Goal: Task Accomplishment & Management: Manage account settings

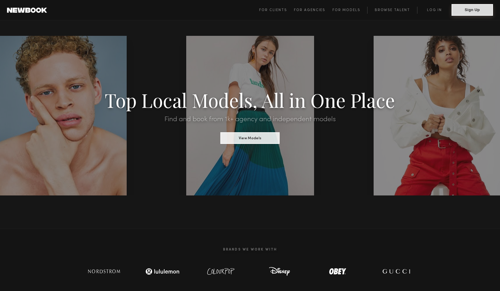
click at [470, 9] on button "Sign Up" at bounding box center [471, 10] width 41 height 12
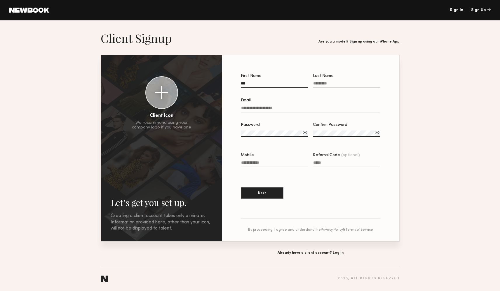
type input "***"
type input "*******"
type input "**********"
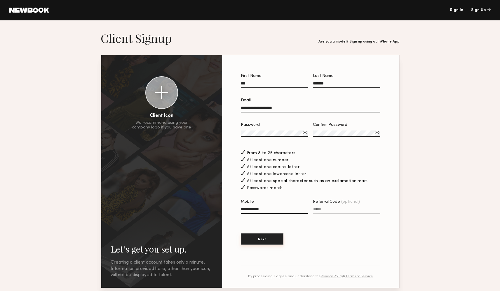
type input "**********"
click at [257, 239] on button "Next" at bounding box center [262, 240] width 43 height 12
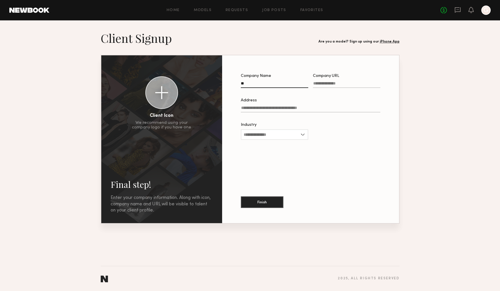
type input "*"
type input "**********"
click at [255, 135] on input "Industry" at bounding box center [274, 134] width 67 height 10
click at [256, 199] on div "Other" at bounding box center [274, 200] width 66 height 9
type input "*****"
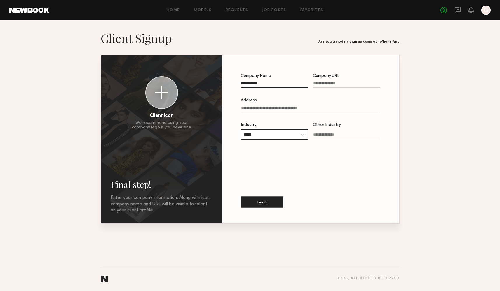
click at [331, 136] on input "Other Industry" at bounding box center [346, 136] width 67 height 7
type input "*****"
click at [257, 202] on button "Finish" at bounding box center [262, 202] width 43 height 12
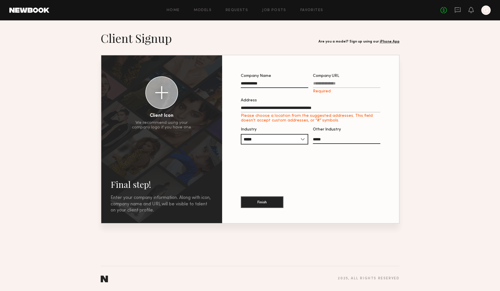
type input "**********"
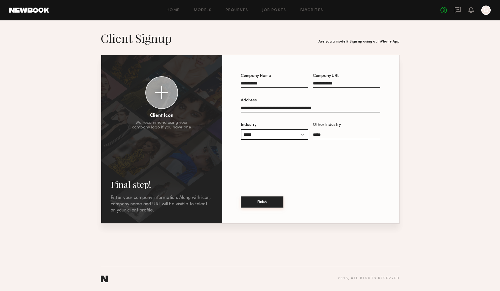
type input "**********"
click at [252, 203] on button "Finish" at bounding box center [262, 202] width 43 height 12
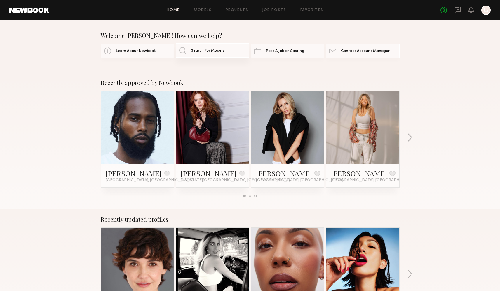
click at [183, 50] on link "Search For Models" at bounding box center [212, 50] width 73 height 15
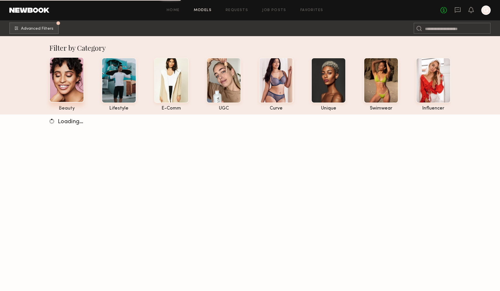
click at [71, 82] on div at bounding box center [66, 79] width 35 height 45
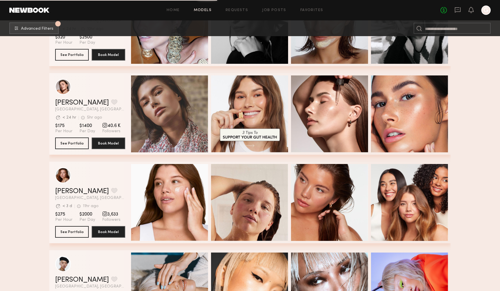
scroll to position [772, 0]
click at [68, 140] on button "See Portfolio" at bounding box center [72, 143] width 34 height 12
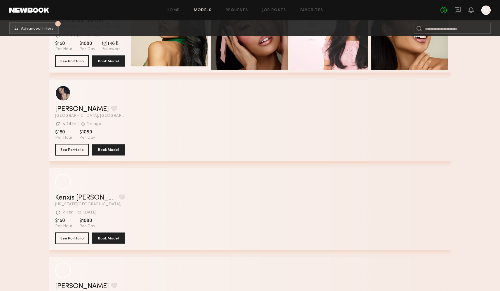
scroll to position [2399, 0]
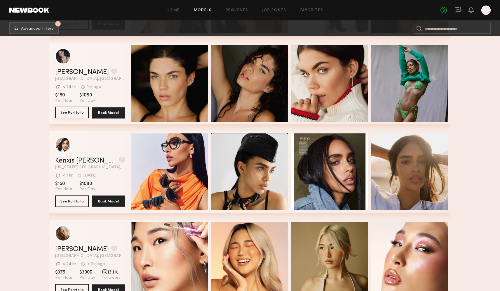
click at [70, 112] on button "See Portfolio" at bounding box center [72, 113] width 34 height 12
click at [111, 72] on button "grid" at bounding box center [114, 71] width 6 height 5
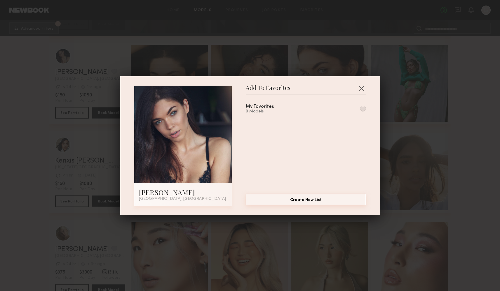
click at [292, 202] on button "Create New List" at bounding box center [306, 200] width 120 height 12
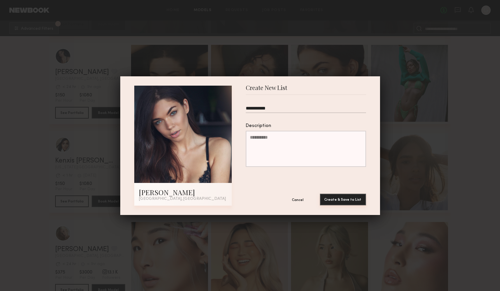
type input "**********"
click at [338, 197] on button "Create & Save to List" at bounding box center [343, 200] width 46 height 12
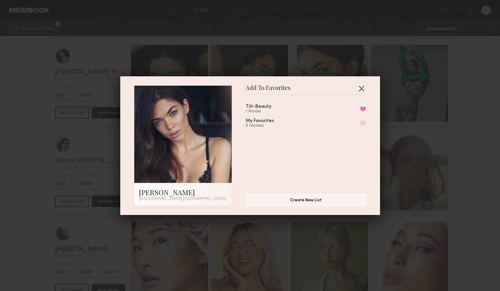
click at [361, 88] on button "button" at bounding box center [360, 88] width 9 height 9
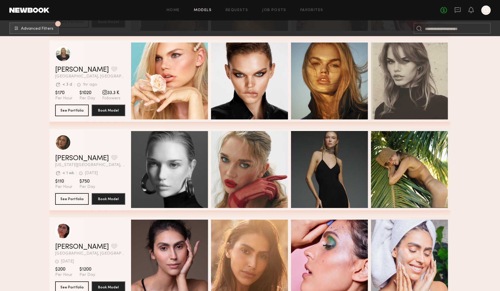
scroll to position [272, 0]
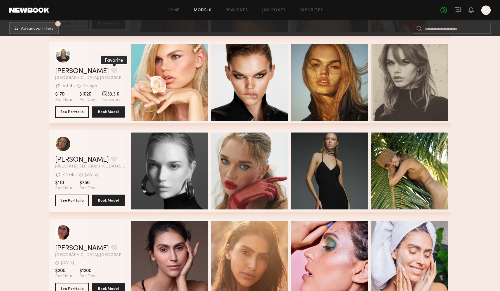
click at [111, 69] on button "grid" at bounding box center [114, 70] width 6 height 5
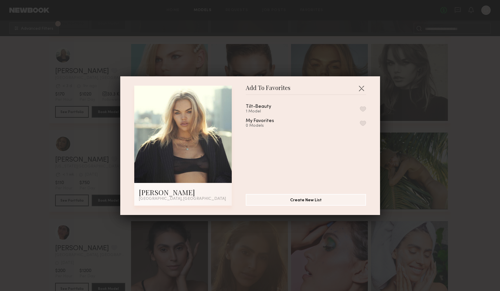
click at [363, 108] on button "button" at bounding box center [363, 108] width 6 height 5
click at [362, 90] on button "button" at bounding box center [360, 88] width 9 height 9
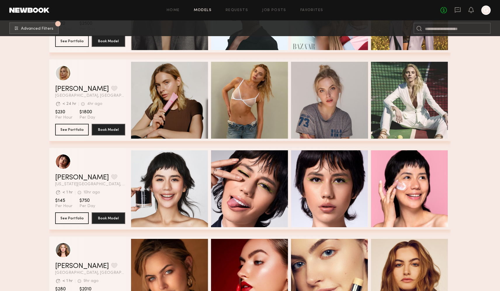
scroll to position [1229, 0]
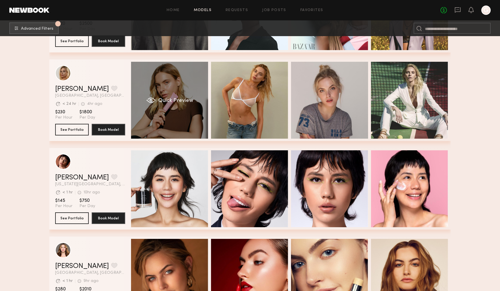
click at [171, 99] on span "Quick Preview" at bounding box center [175, 100] width 35 height 5
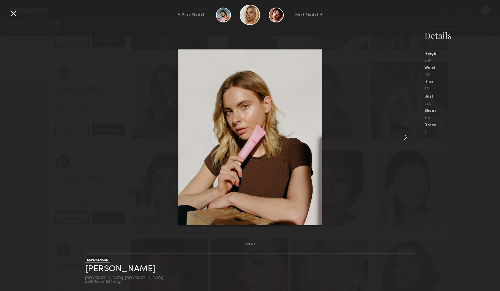
click at [405, 138] on common-icon at bounding box center [405, 137] width 9 height 9
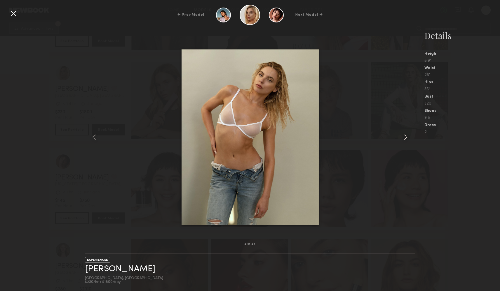
click at [405, 138] on common-icon at bounding box center [405, 137] width 9 height 9
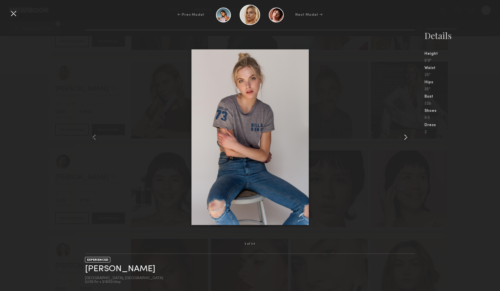
click at [405, 138] on common-icon at bounding box center [405, 137] width 9 height 9
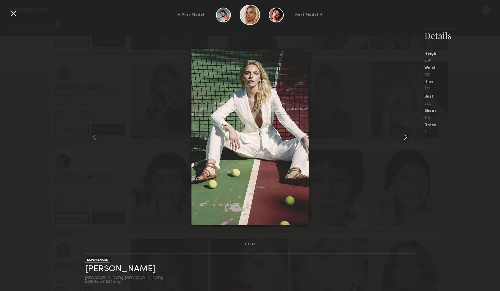
click at [405, 138] on common-icon at bounding box center [405, 137] width 9 height 9
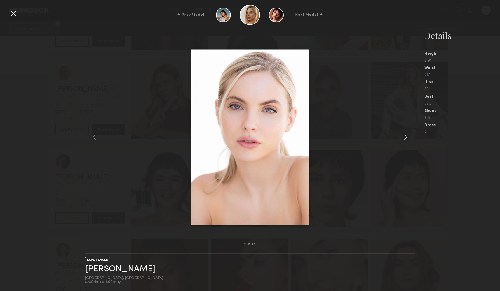
click at [405, 138] on common-icon at bounding box center [405, 137] width 9 height 9
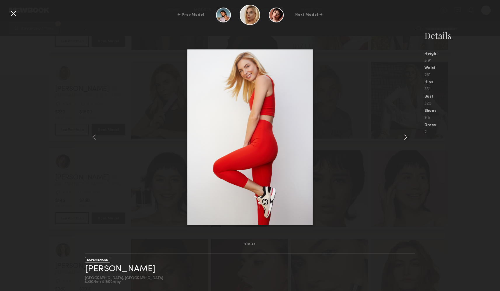
click at [413, 166] on div at bounding box center [408, 137] width 13 height 195
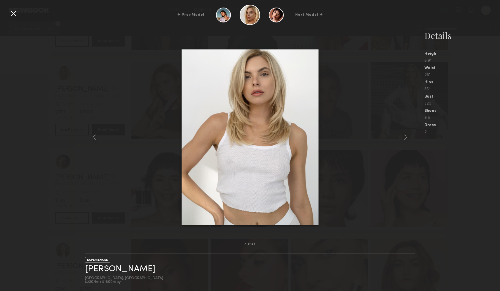
click at [16, 15] on div at bounding box center [13, 13] width 9 height 9
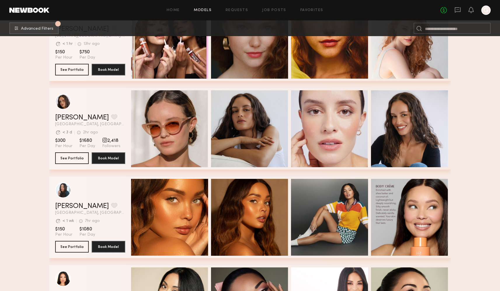
scroll to position [2086, 0]
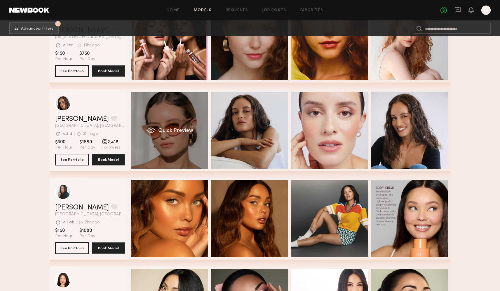
click at [172, 143] on div "Quick Preview" at bounding box center [169, 130] width 77 height 77
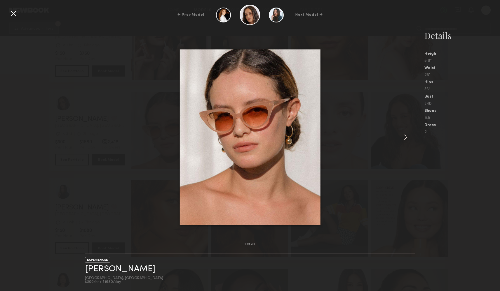
click at [406, 139] on common-icon at bounding box center [405, 137] width 9 height 9
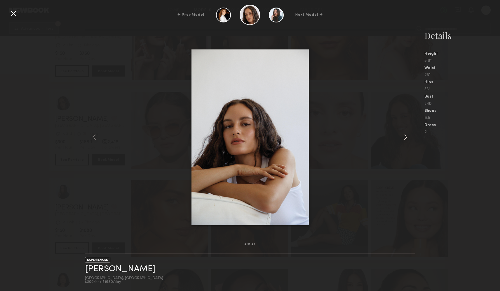
click at [406, 139] on common-icon at bounding box center [405, 137] width 9 height 9
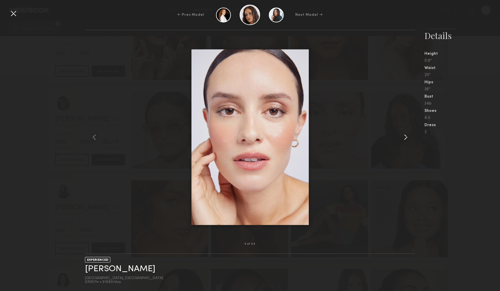
click at [406, 139] on common-icon at bounding box center [405, 137] width 9 height 9
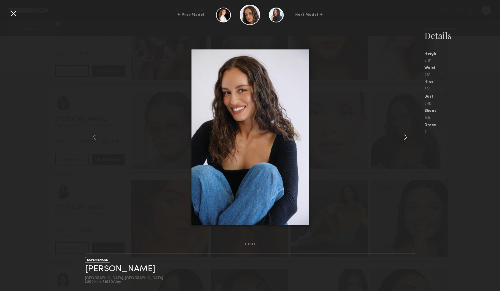
click at [406, 139] on common-icon at bounding box center [405, 137] width 9 height 9
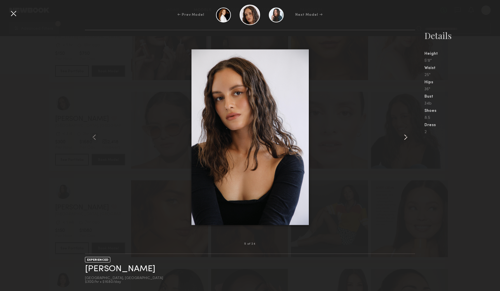
click at [406, 139] on common-icon at bounding box center [405, 137] width 9 height 9
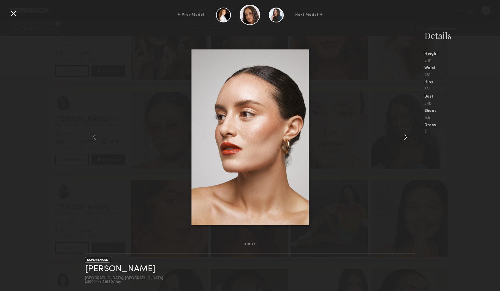
click at [406, 139] on common-icon at bounding box center [405, 137] width 9 height 9
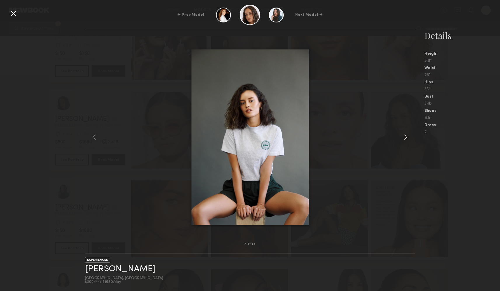
click at [406, 139] on common-icon at bounding box center [405, 137] width 9 height 9
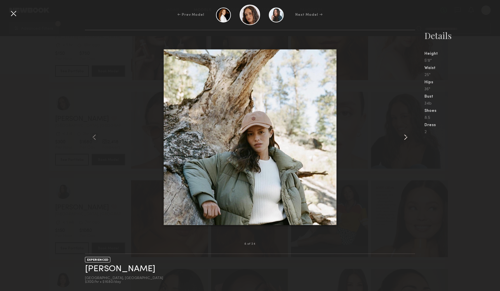
click at [406, 139] on common-icon at bounding box center [405, 137] width 9 height 9
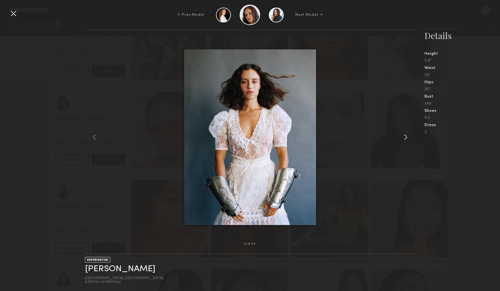
click at [406, 139] on common-icon at bounding box center [405, 137] width 9 height 9
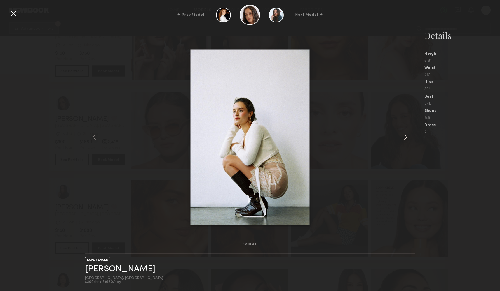
click at [406, 139] on common-icon at bounding box center [405, 137] width 9 height 9
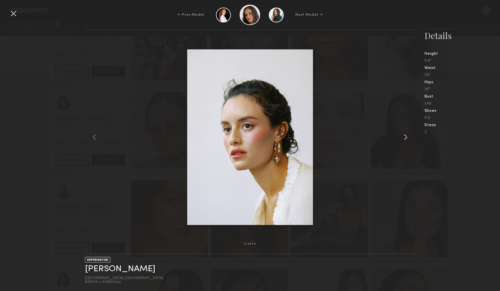
click at [406, 139] on common-icon at bounding box center [405, 137] width 9 height 9
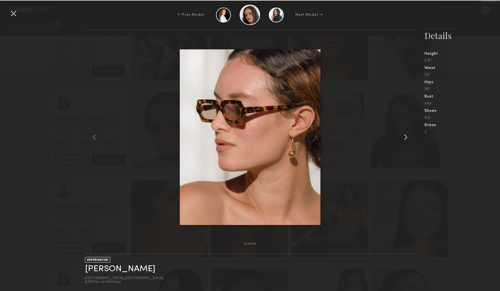
click at [406, 139] on common-icon at bounding box center [405, 137] width 9 height 9
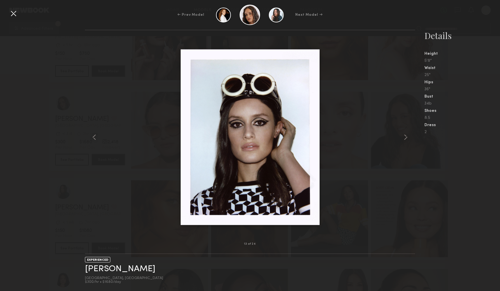
click at [15, 12] on div at bounding box center [13, 13] width 9 height 9
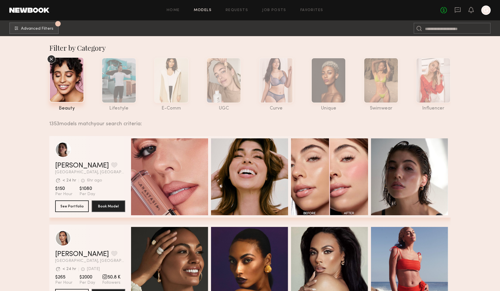
scroll to position [0, 0]
click at [24, 26] on button "1 Advanced Filters Pro tip: speed up your search by using our advanced filters." at bounding box center [33, 28] width 49 height 12
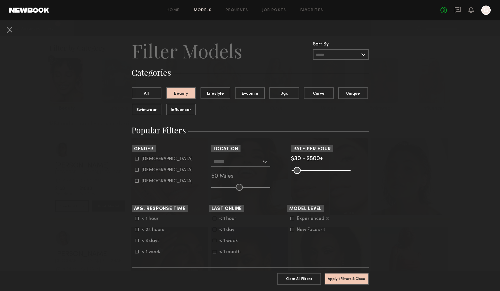
click at [265, 163] on div at bounding box center [240, 162] width 59 height 10
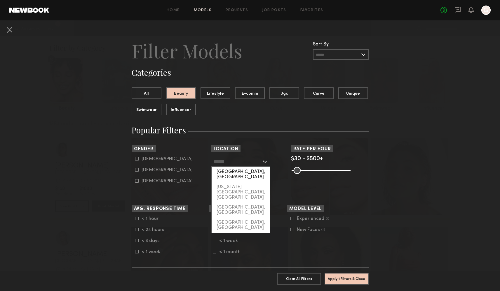
click at [230, 171] on div "[GEOGRAPHIC_DATA], [GEOGRAPHIC_DATA]" at bounding box center [241, 174] width 58 height 15
type input "**********"
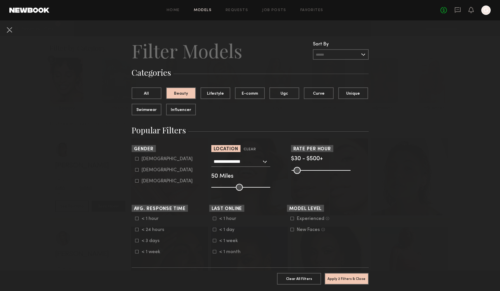
click at [137, 170] on icon at bounding box center [136, 169] width 3 height 3
type input "**"
click at [343, 277] on button "Apply 3 Filters & Close" at bounding box center [346, 279] width 44 height 12
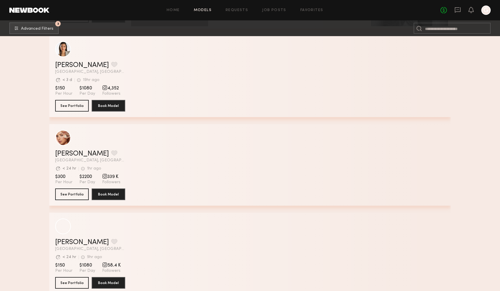
scroll to position [476, 0]
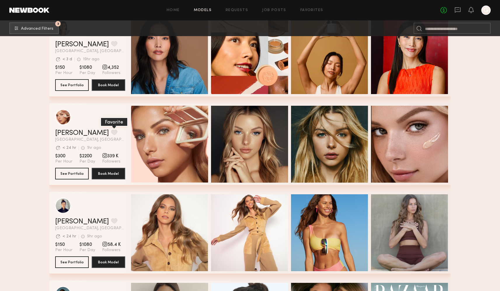
click at [111, 131] on button "grid" at bounding box center [114, 132] width 6 height 5
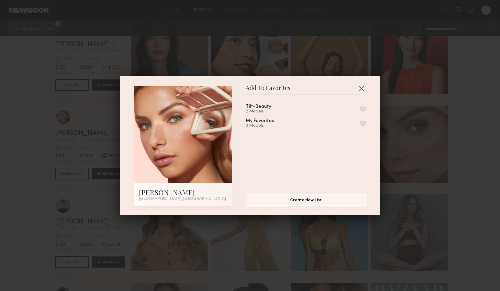
click at [251, 108] on div "Tilt-Beauty" at bounding box center [258, 106] width 25 height 5
click at [364, 107] on button "button" at bounding box center [363, 108] width 6 height 5
click at [361, 88] on button "button" at bounding box center [360, 88] width 9 height 9
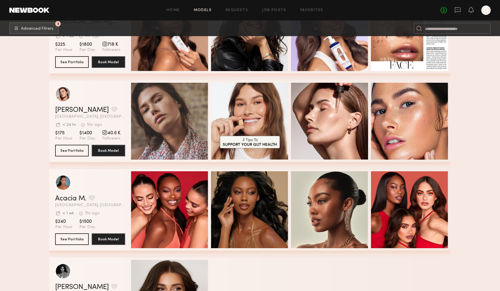
scroll to position [941, 0]
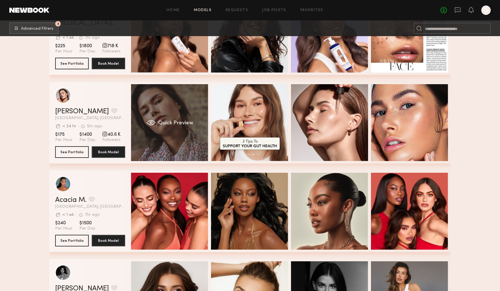
click at [169, 118] on div "Quick Preview" at bounding box center [169, 122] width 77 height 77
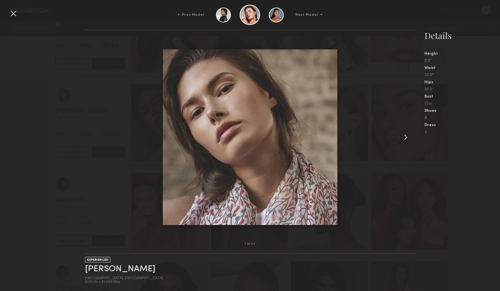
click at [405, 137] on common-icon at bounding box center [405, 137] width 9 height 9
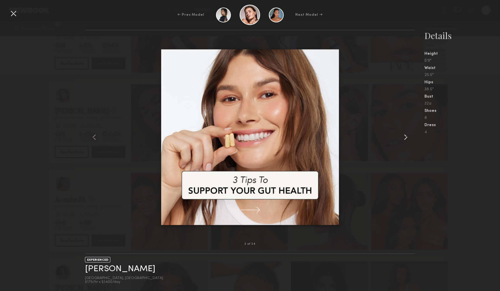
click at [405, 137] on common-icon at bounding box center [405, 137] width 9 height 9
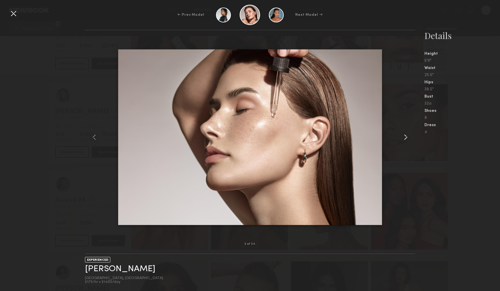
click at [405, 137] on common-icon at bounding box center [405, 137] width 9 height 9
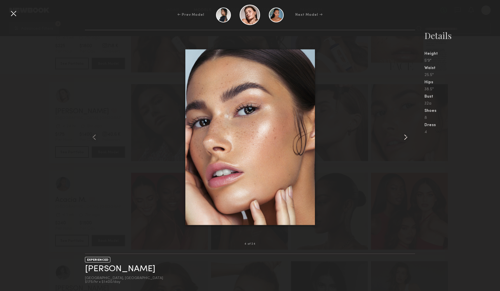
click at [405, 137] on common-icon at bounding box center [405, 137] width 9 height 9
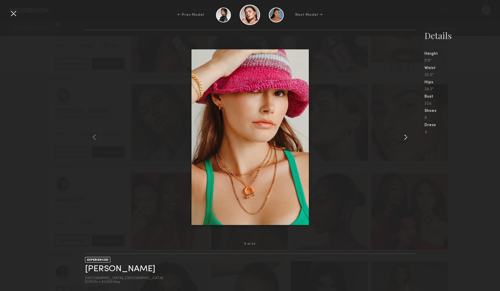
click at [405, 137] on common-icon at bounding box center [405, 137] width 9 height 9
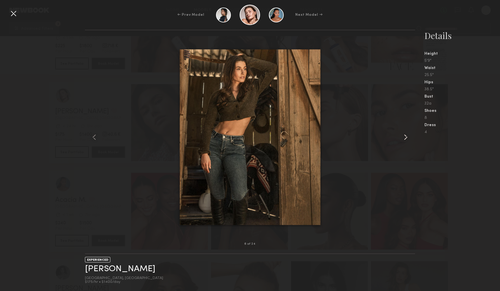
click at [405, 137] on common-icon at bounding box center [405, 137] width 9 height 9
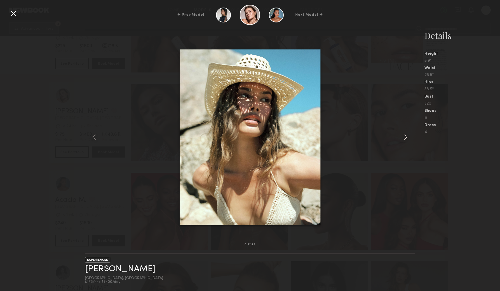
click at [405, 137] on common-icon at bounding box center [405, 137] width 9 height 9
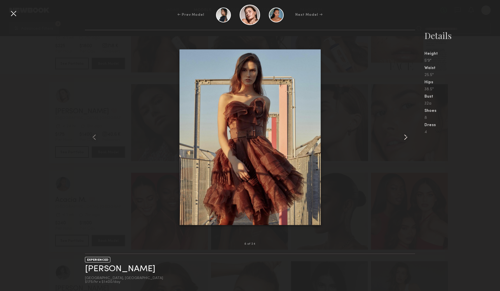
click at [405, 137] on common-icon at bounding box center [405, 137] width 9 height 9
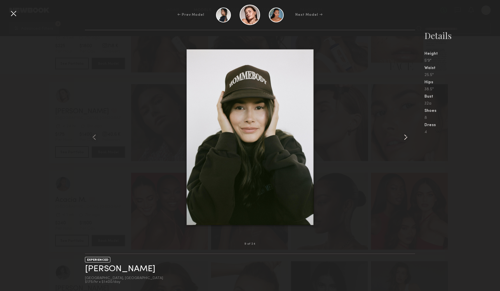
click at [405, 137] on common-icon at bounding box center [405, 137] width 9 height 9
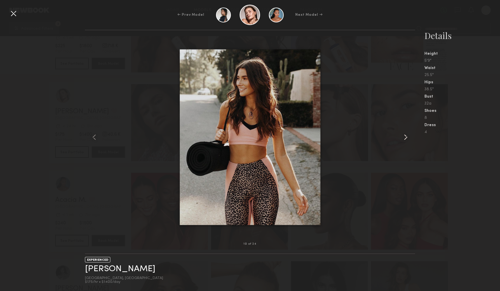
click at [405, 137] on common-icon at bounding box center [405, 137] width 9 height 9
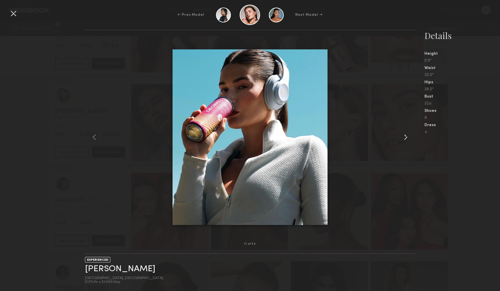
click at [405, 137] on common-icon at bounding box center [405, 137] width 9 height 9
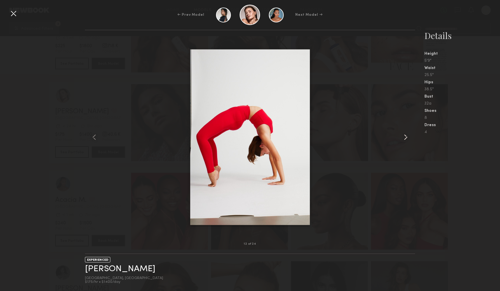
click at [405, 137] on common-icon at bounding box center [405, 137] width 9 height 9
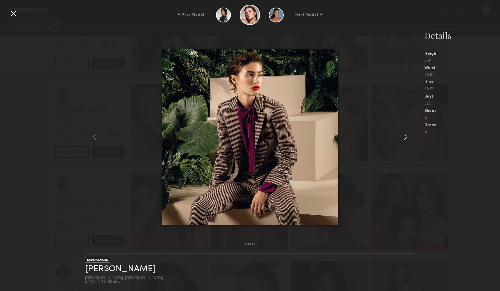
click at [405, 137] on common-icon at bounding box center [405, 137] width 9 height 9
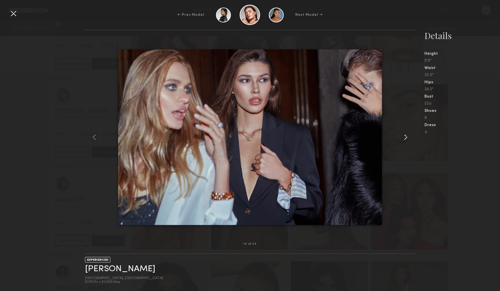
click at [405, 137] on common-icon at bounding box center [405, 137] width 9 height 9
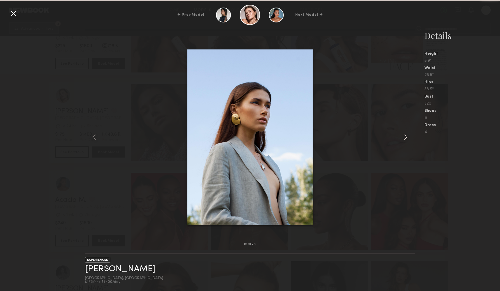
click at [405, 137] on common-icon at bounding box center [405, 137] width 9 height 9
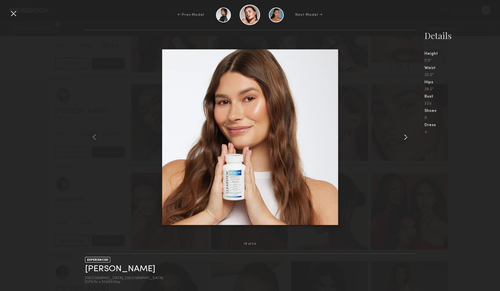
click at [405, 137] on common-icon at bounding box center [405, 137] width 9 height 9
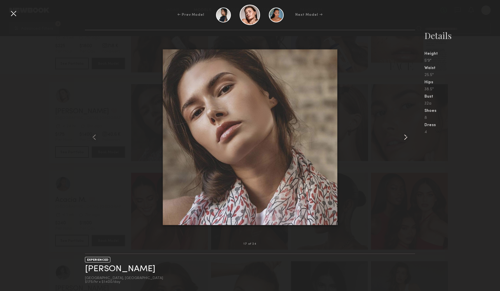
click at [405, 137] on common-icon at bounding box center [405, 137] width 9 height 9
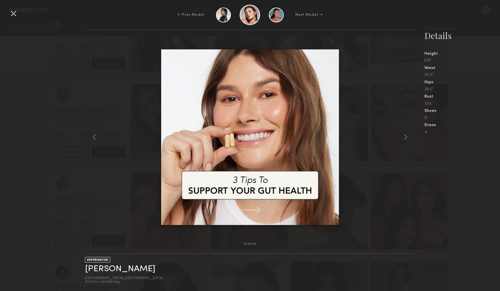
click at [12, 11] on div at bounding box center [13, 13] width 9 height 9
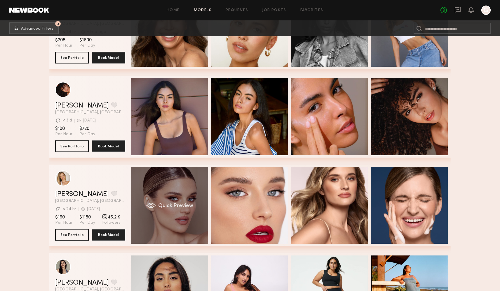
scroll to position [1212, 0]
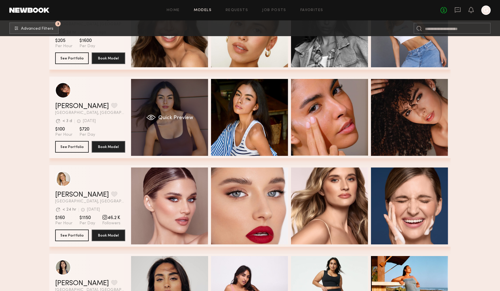
click at [179, 127] on div "Quick Preview" at bounding box center [169, 117] width 77 height 77
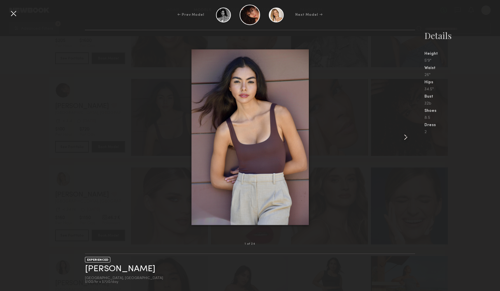
click at [405, 139] on common-icon at bounding box center [405, 137] width 9 height 9
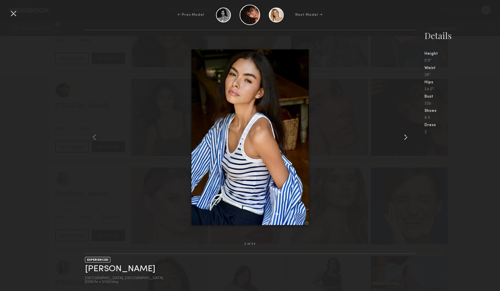
click at [404, 139] on common-icon at bounding box center [405, 137] width 9 height 9
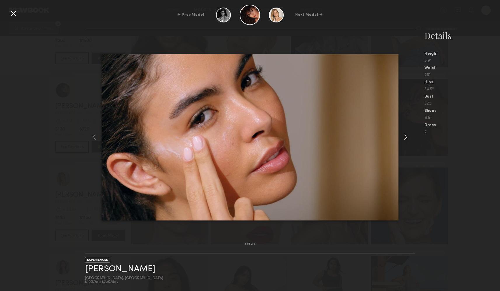
click at [404, 139] on common-icon at bounding box center [405, 137] width 9 height 9
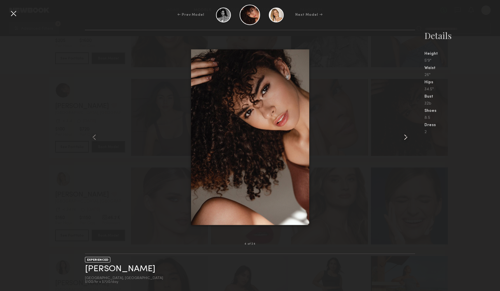
click at [404, 139] on common-icon at bounding box center [405, 137] width 9 height 9
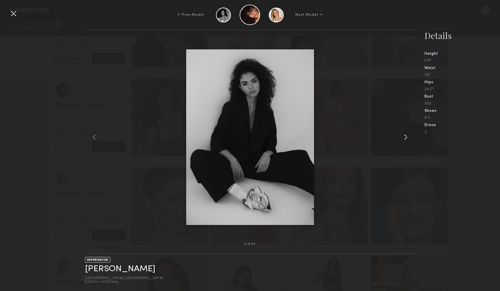
click at [404, 139] on common-icon at bounding box center [405, 137] width 9 height 9
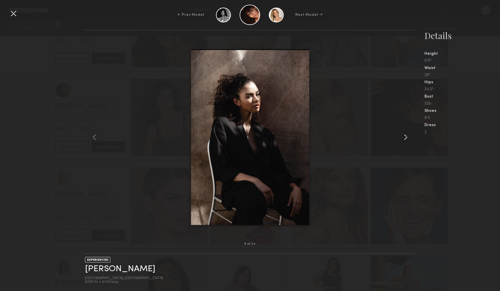
click at [404, 139] on common-icon at bounding box center [405, 137] width 9 height 9
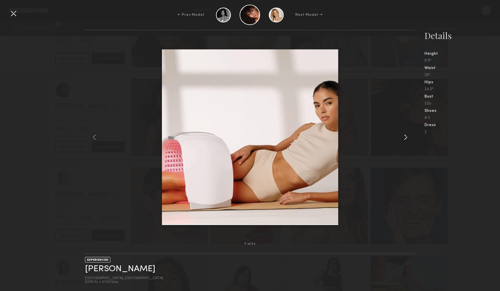
click at [404, 139] on common-icon at bounding box center [405, 137] width 9 height 9
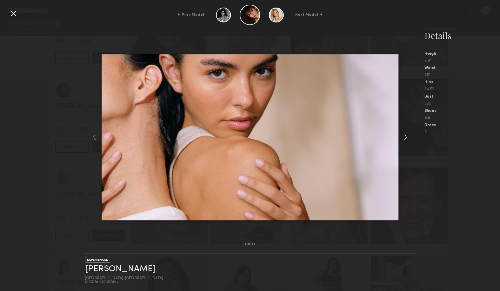
click at [404, 139] on common-icon at bounding box center [405, 137] width 9 height 9
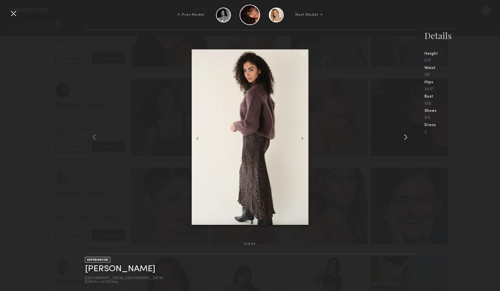
click at [404, 139] on common-icon at bounding box center [405, 137] width 9 height 9
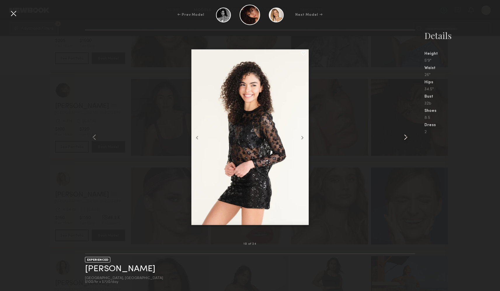
click at [404, 139] on common-icon at bounding box center [405, 137] width 9 height 9
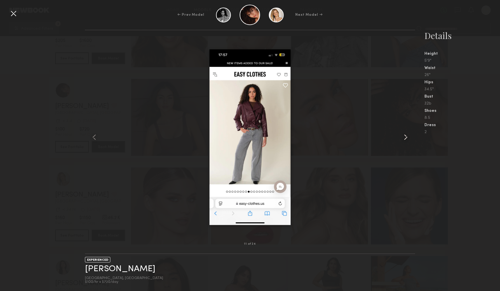
click at [404, 139] on common-icon at bounding box center [405, 137] width 9 height 9
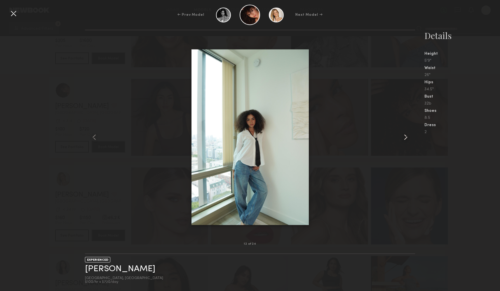
click at [404, 139] on common-icon at bounding box center [405, 137] width 9 height 9
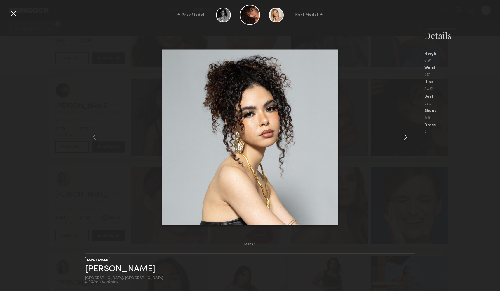
click at [404, 139] on common-icon at bounding box center [405, 137] width 9 height 9
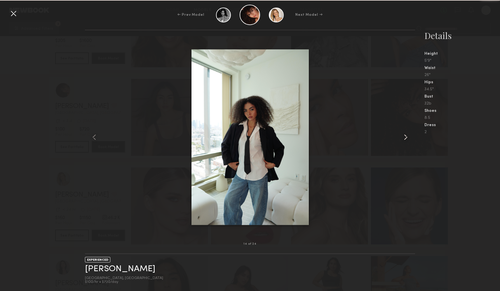
click at [404, 139] on common-icon at bounding box center [405, 137] width 9 height 9
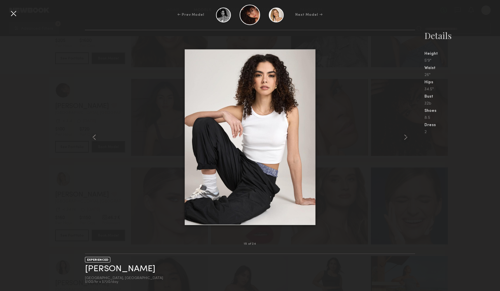
click at [11, 14] on div at bounding box center [13, 13] width 9 height 9
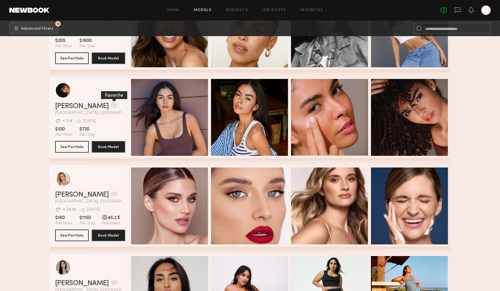
click at [111, 106] on button "grid" at bounding box center [114, 105] width 6 height 5
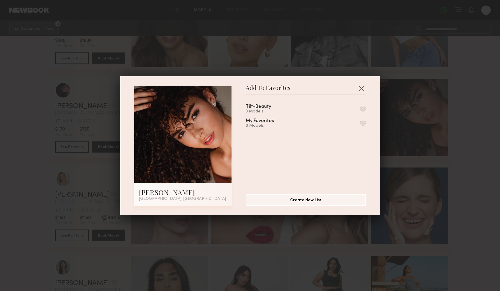
click at [363, 108] on button "button" at bounding box center [363, 108] width 6 height 5
click at [361, 88] on button "button" at bounding box center [360, 88] width 9 height 9
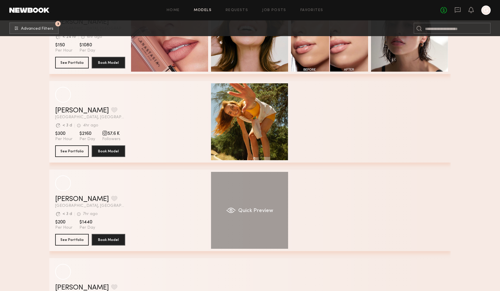
scroll to position [3158, 0]
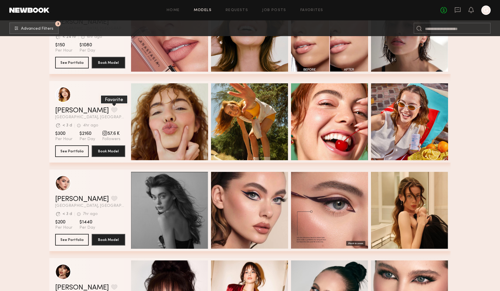
click at [111, 110] on button "grid" at bounding box center [114, 109] width 6 height 5
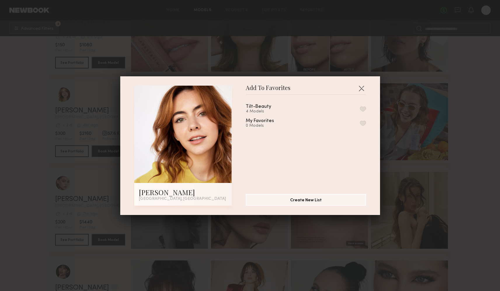
click at [364, 110] on button "button" at bounding box center [363, 108] width 6 height 5
click at [360, 87] on button "button" at bounding box center [360, 88] width 9 height 9
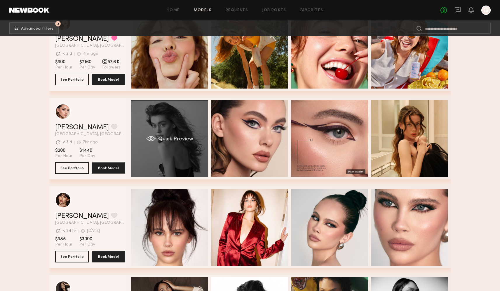
scroll to position [3230, 0]
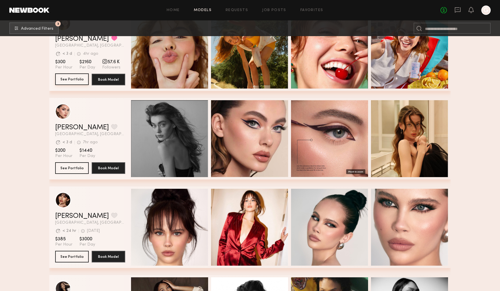
click at [72, 78] on button "See Portfolio" at bounding box center [72, 79] width 34 height 12
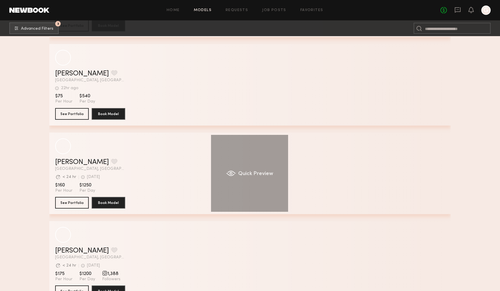
scroll to position [6475, 0]
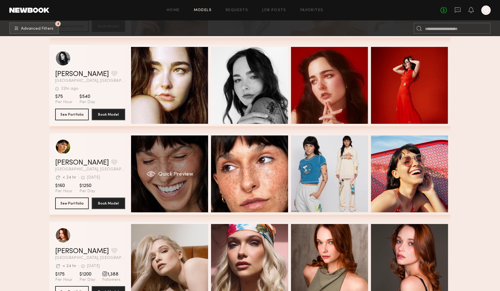
click at [174, 162] on div "Quick Preview" at bounding box center [169, 174] width 77 height 77
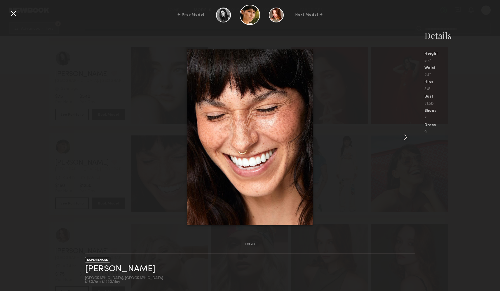
click at [406, 139] on common-icon at bounding box center [405, 137] width 9 height 9
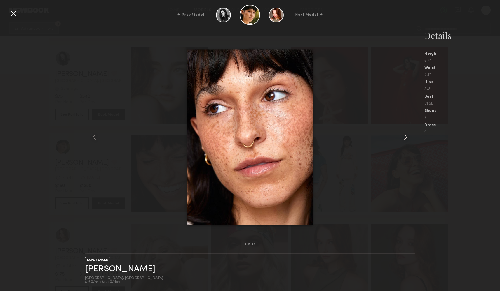
click at [406, 139] on common-icon at bounding box center [405, 137] width 9 height 9
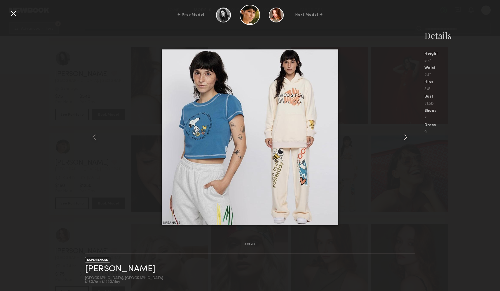
click at [406, 139] on common-icon at bounding box center [405, 137] width 9 height 9
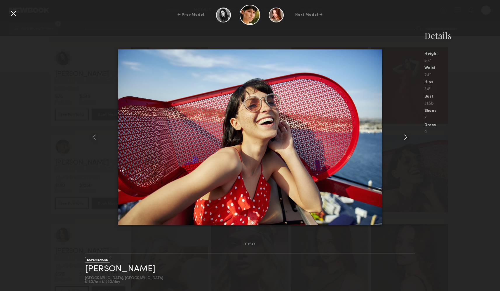
click at [406, 139] on common-icon at bounding box center [405, 137] width 9 height 9
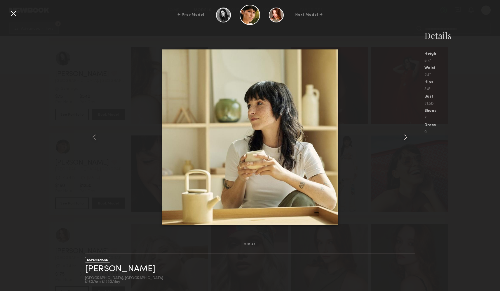
click at [406, 139] on common-icon at bounding box center [405, 137] width 9 height 9
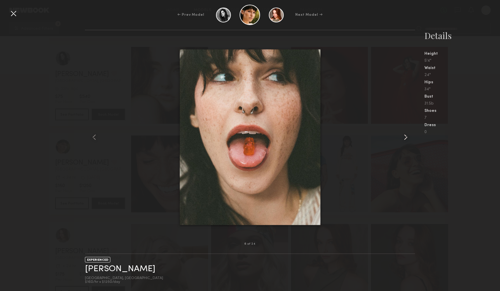
click at [406, 139] on common-icon at bounding box center [405, 137] width 9 height 9
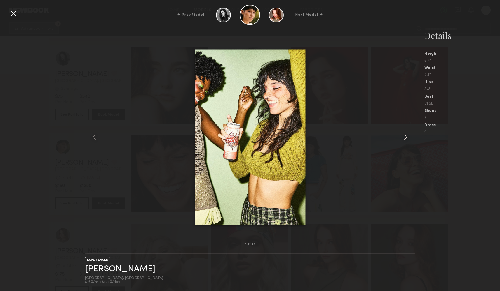
click at [406, 139] on common-icon at bounding box center [405, 137] width 9 height 9
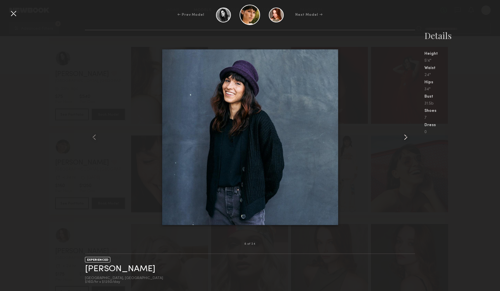
click at [406, 139] on common-icon at bounding box center [405, 137] width 9 height 9
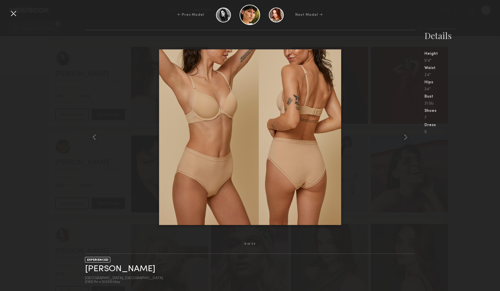
click at [13, 12] on div at bounding box center [13, 13] width 9 height 9
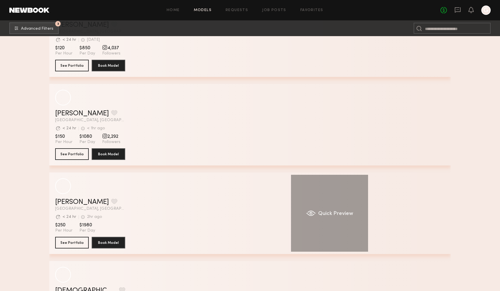
scroll to position [10957, 0]
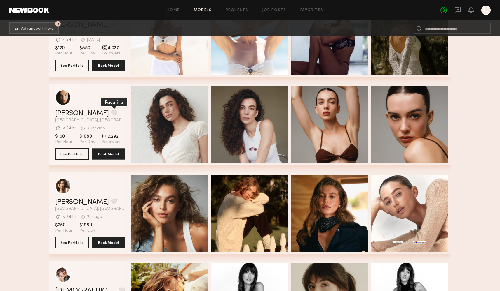
click at [111, 113] on button "grid" at bounding box center [114, 112] width 6 height 5
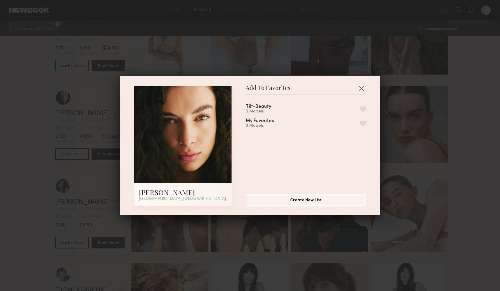
click at [364, 109] on button "button" at bounding box center [363, 108] width 6 height 5
click at [361, 91] on button "button" at bounding box center [360, 88] width 9 height 9
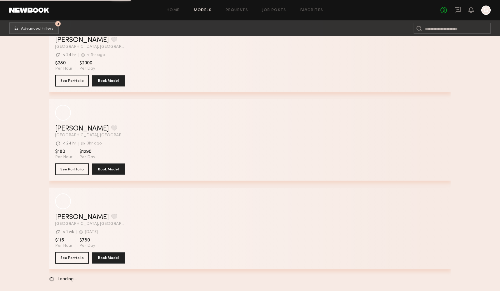
scroll to position [12627, 0]
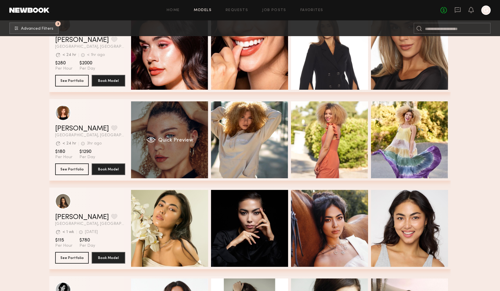
click at [177, 138] on span "Quick Preview" at bounding box center [175, 140] width 35 height 5
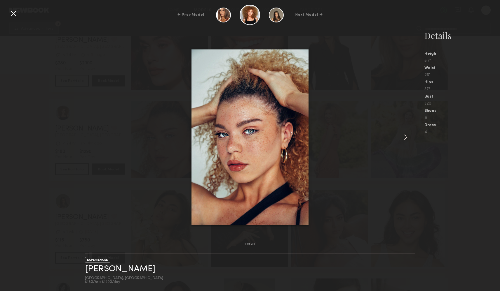
click at [405, 134] on common-icon at bounding box center [405, 137] width 9 height 9
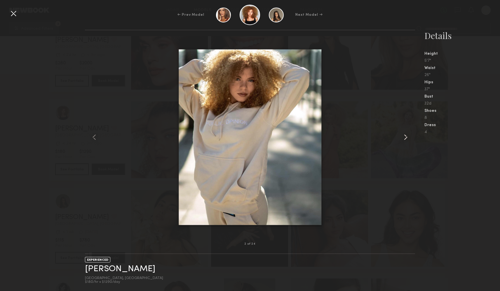
click at [405, 134] on common-icon at bounding box center [405, 137] width 9 height 9
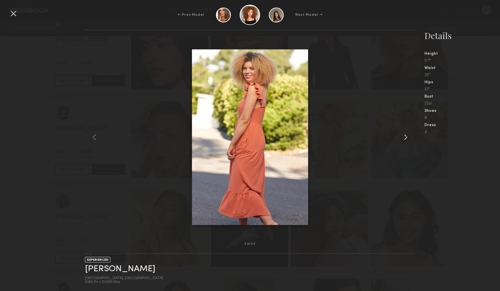
click at [405, 134] on common-icon at bounding box center [405, 137] width 9 height 9
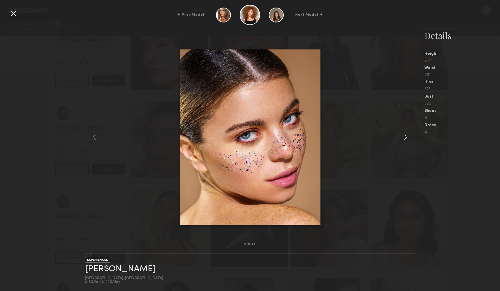
click at [405, 134] on common-icon at bounding box center [405, 137] width 9 height 9
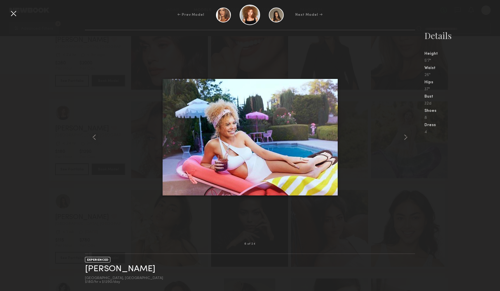
click at [15, 14] on div at bounding box center [13, 13] width 9 height 9
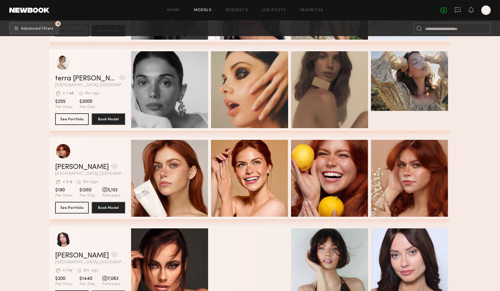
scroll to position [13934, 0]
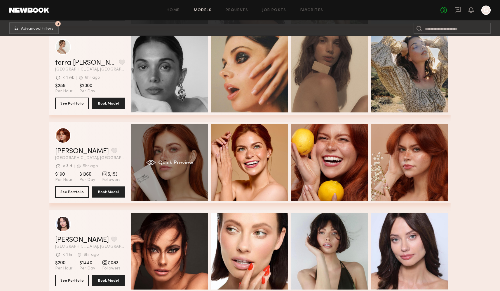
click at [180, 152] on div "Quick Preview" at bounding box center [169, 162] width 77 height 77
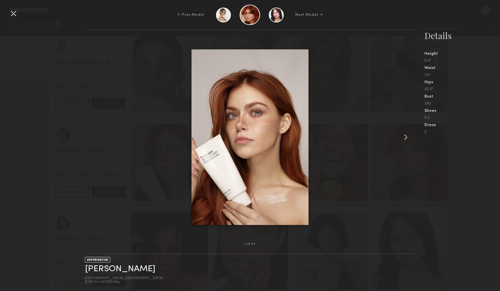
click at [407, 136] on common-icon at bounding box center [405, 137] width 9 height 9
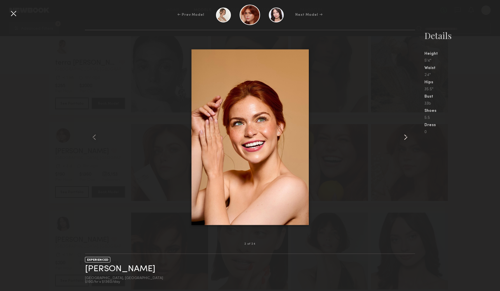
click at [407, 136] on common-icon at bounding box center [405, 137] width 9 height 9
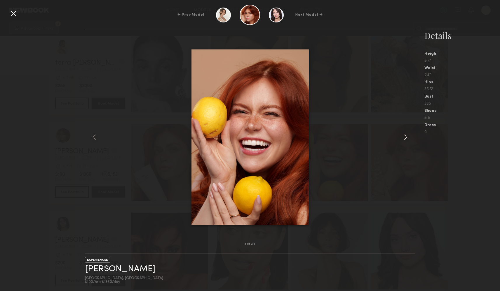
click at [407, 136] on common-icon at bounding box center [405, 137] width 9 height 9
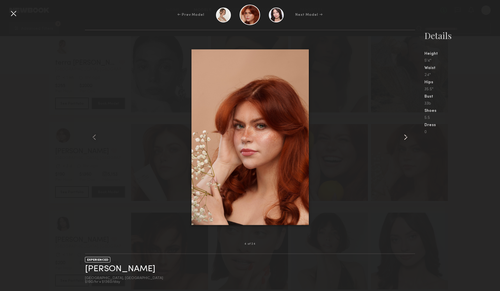
click at [407, 136] on common-icon at bounding box center [405, 137] width 9 height 9
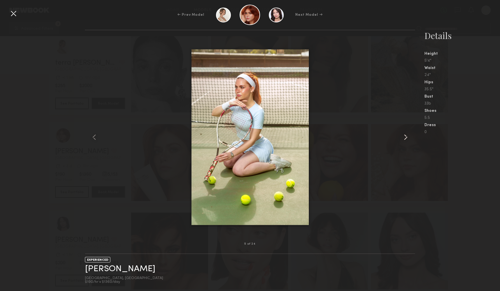
click at [407, 136] on common-icon at bounding box center [405, 137] width 9 height 9
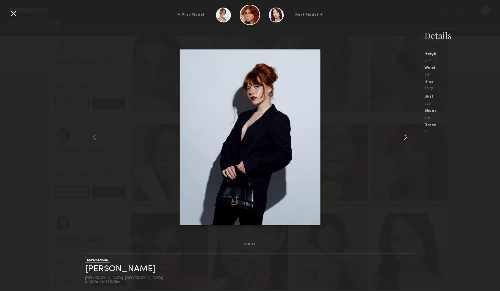
click at [407, 136] on common-icon at bounding box center [405, 137] width 9 height 9
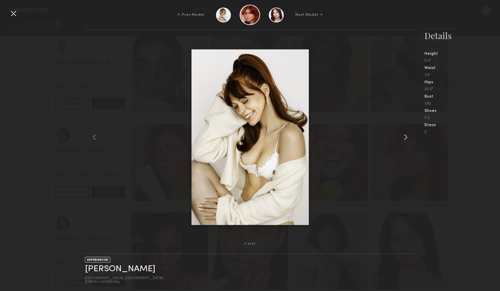
click at [407, 136] on common-icon at bounding box center [405, 137] width 9 height 9
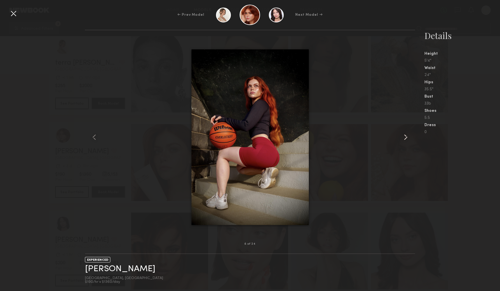
click at [407, 136] on common-icon at bounding box center [405, 137] width 9 height 9
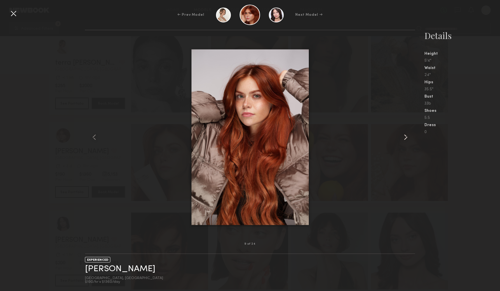
click at [407, 136] on common-icon at bounding box center [405, 137] width 9 height 9
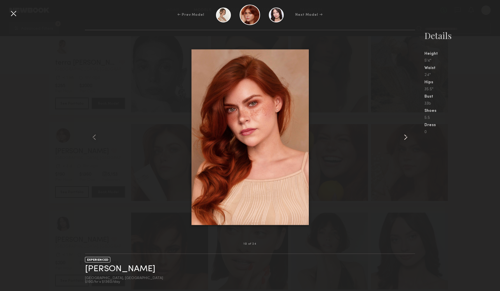
click at [407, 136] on common-icon at bounding box center [405, 137] width 9 height 9
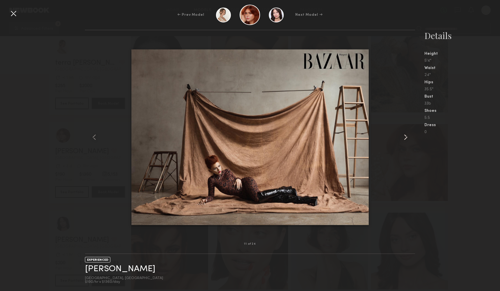
click at [407, 136] on common-icon at bounding box center [405, 137] width 9 height 9
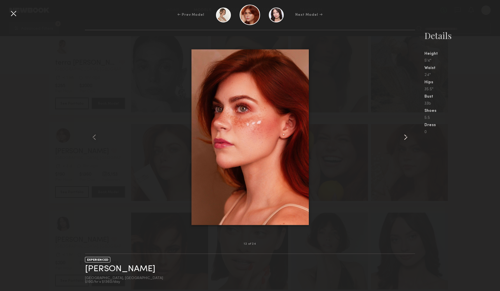
click at [407, 136] on common-icon at bounding box center [405, 137] width 9 height 9
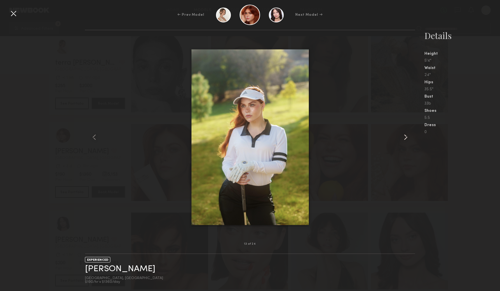
click at [407, 136] on common-icon at bounding box center [405, 137] width 9 height 9
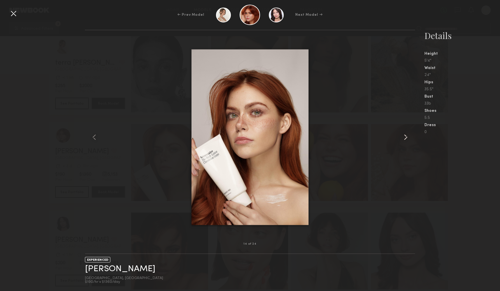
click at [407, 136] on common-icon at bounding box center [405, 137] width 9 height 9
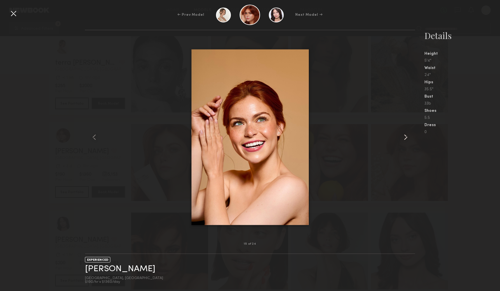
click at [407, 136] on common-icon at bounding box center [405, 137] width 9 height 9
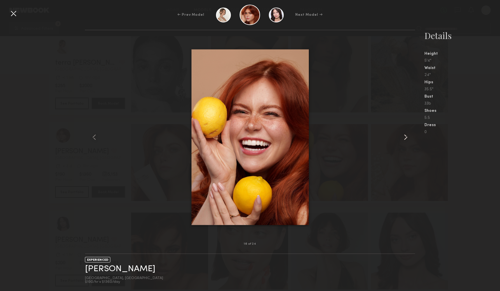
click at [407, 136] on common-icon at bounding box center [405, 137] width 9 height 9
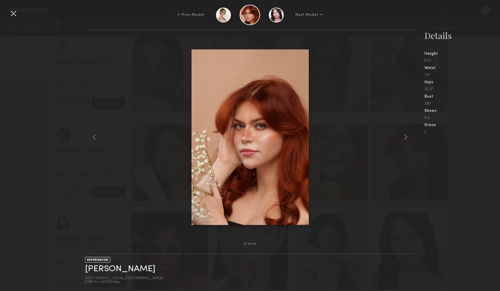
click at [14, 13] on div at bounding box center [13, 13] width 9 height 9
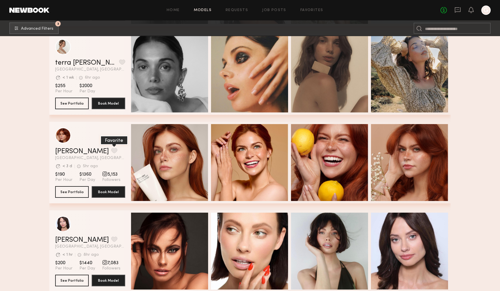
click at [111, 150] on button "grid" at bounding box center [114, 150] width 6 height 5
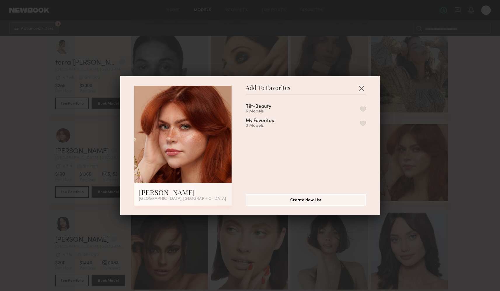
click at [363, 108] on button "button" at bounding box center [363, 108] width 6 height 5
click at [363, 85] on button "button" at bounding box center [360, 88] width 9 height 9
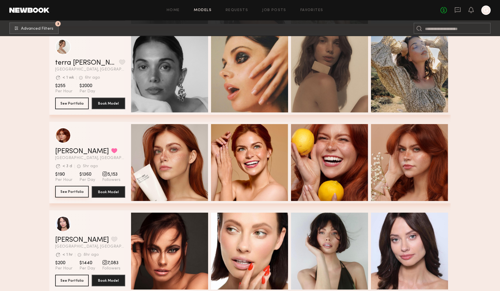
click at [64, 194] on button "See Portfolio" at bounding box center [72, 192] width 34 height 12
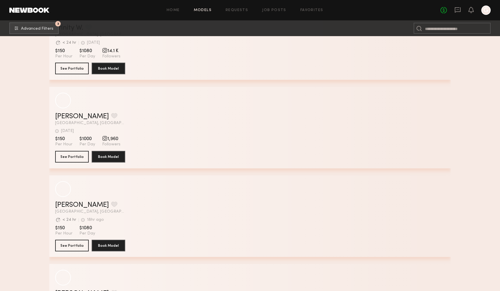
scroll to position [20615, 0]
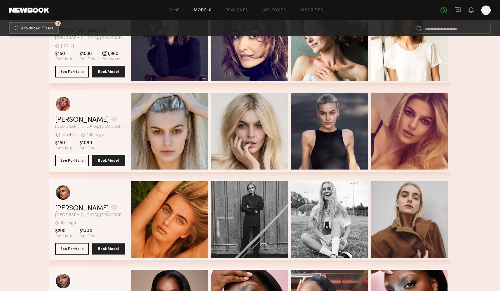
click at [43, 26] on button "3 Advanced Filters" at bounding box center [33, 28] width 49 height 12
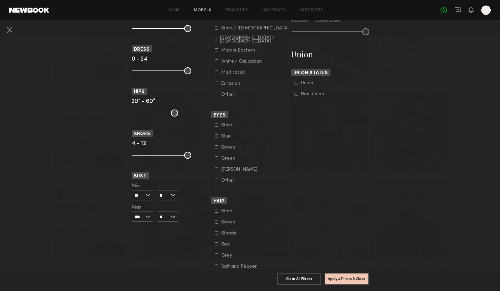
scroll to position [355, 0]
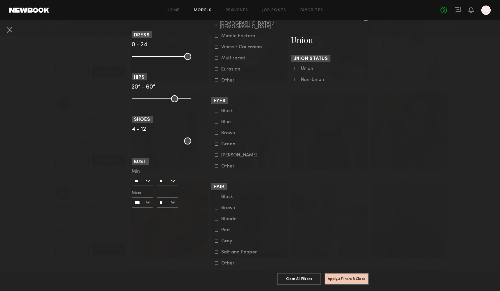
click at [216, 218] on icon at bounding box center [216, 218] width 3 height 3
click at [337, 277] on button "Apply 4 Filters & Close" at bounding box center [346, 279] width 44 height 12
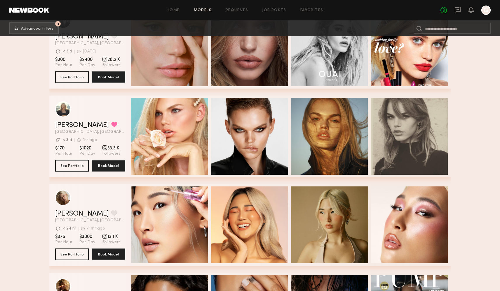
scroll to position [484, 0]
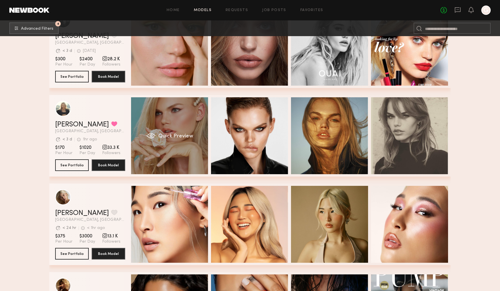
click at [186, 143] on div "Quick Preview" at bounding box center [169, 135] width 77 height 77
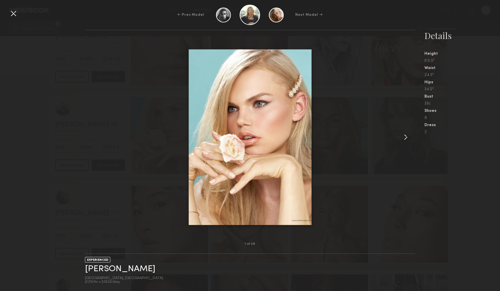
click at [406, 138] on common-icon at bounding box center [405, 137] width 9 height 9
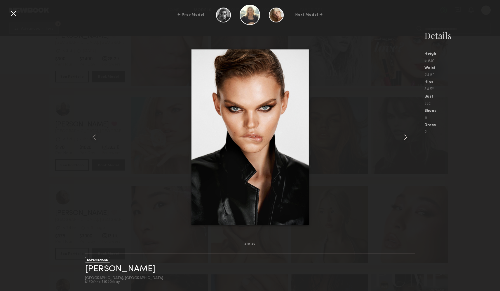
click at [406, 138] on common-icon at bounding box center [405, 137] width 9 height 9
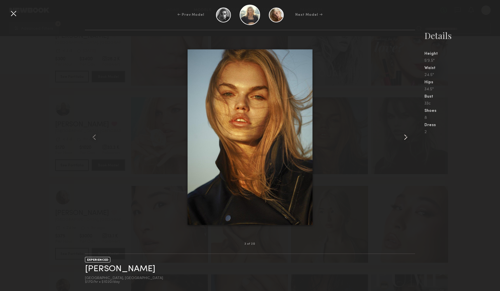
click at [406, 138] on common-icon at bounding box center [405, 137] width 9 height 9
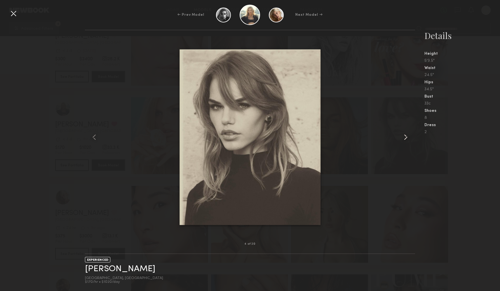
click at [406, 138] on common-icon at bounding box center [405, 137] width 9 height 9
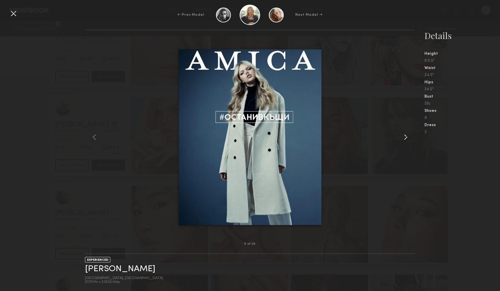
click at [406, 138] on common-icon at bounding box center [405, 137] width 9 height 9
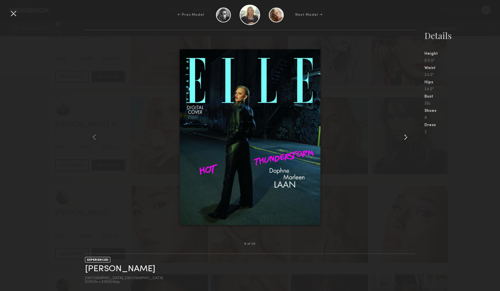
click at [406, 138] on common-icon at bounding box center [405, 137] width 9 height 9
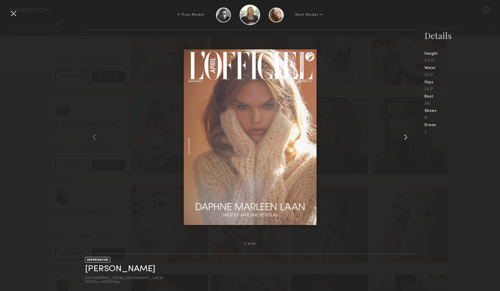
click at [406, 138] on common-icon at bounding box center [405, 137] width 9 height 9
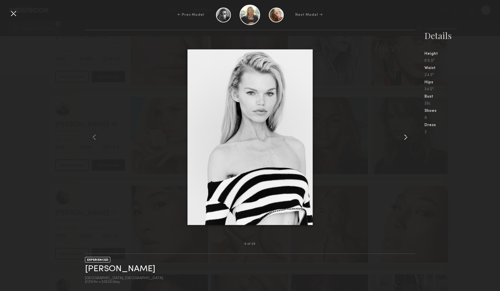
click at [406, 138] on common-icon at bounding box center [405, 137] width 9 height 9
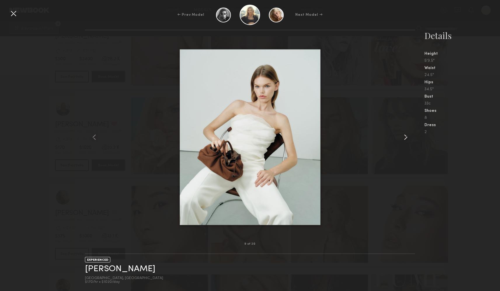
click at [406, 138] on common-icon at bounding box center [405, 137] width 9 height 9
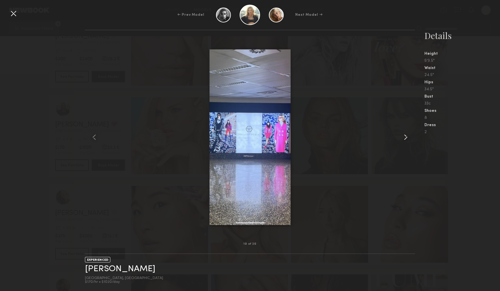
click at [406, 138] on common-icon at bounding box center [405, 137] width 9 height 9
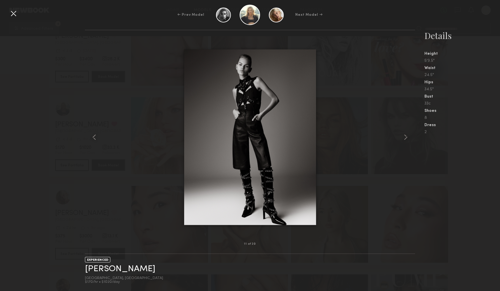
click at [14, 14] on div at bounding box center [13, 13] width 9 height 9
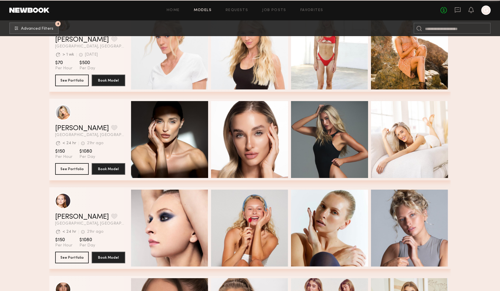
scroll to position [4115, 0]
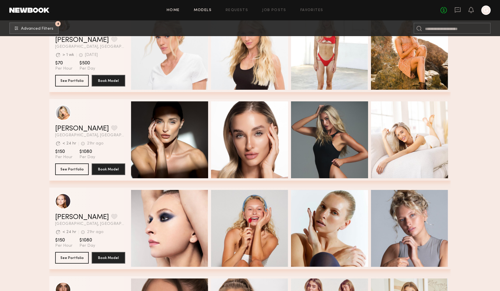
click at [174, 11] on link "Home" at bounding box center [173, 10] width 13 height 4
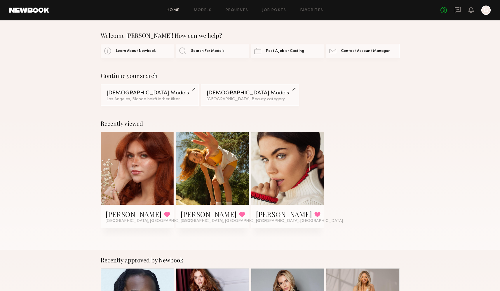
click at [489, 10] on div at bounding box center [485, 10] width 9 height 9
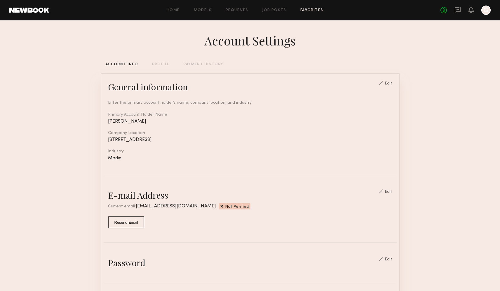
click at [313, 8] on link "Favorites" at bounding box center [311, 10] width 23 height 4
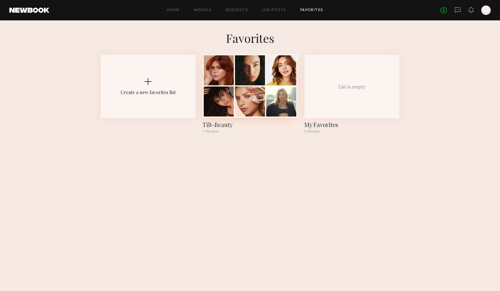
click at [243, 80] on div at bounding box center [250, 70] width 30 height 30
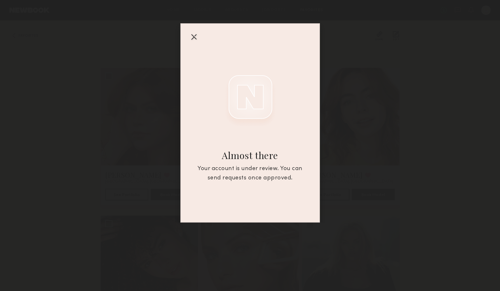
click at [195, 35] on div at bounding box center [193, 36] width 9 height 9
click at [195, 36] on div at bounding box center [193, 36] width 9 height 9
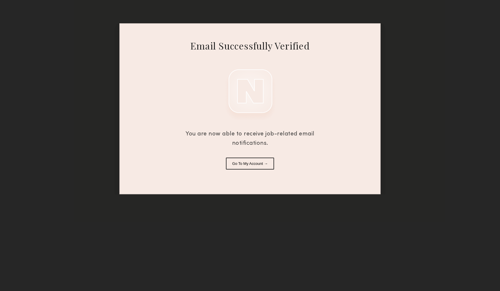
click at [259, 166] on button "Go To My Account →" at bounding box center [250, 164] width 48 height 12
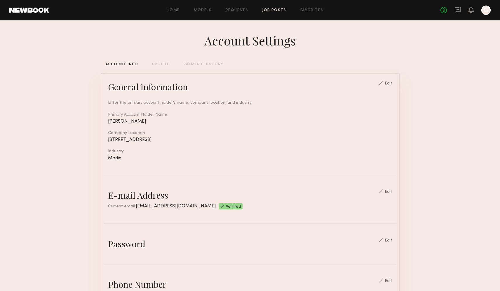
click at [274, 10] on link "Job Posts" at bounding box center [274, 10] width 24 height 4
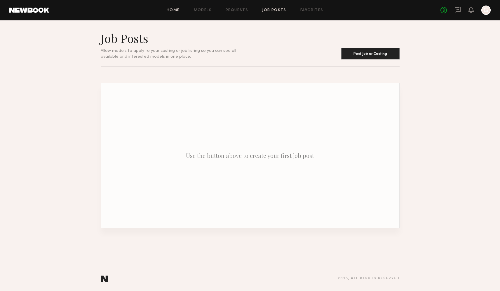
click at [176, 10] on link "Home" at bounding box center [173, 10] width 13 height 4
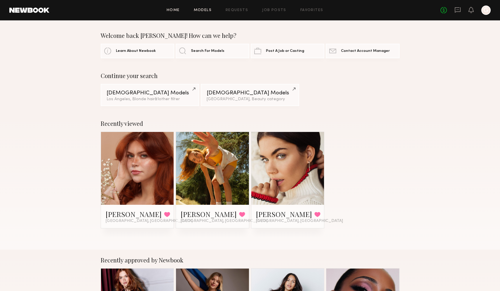
click at [205, 10] on link "Models" at bounding box center [203, 10] width 18 height 4
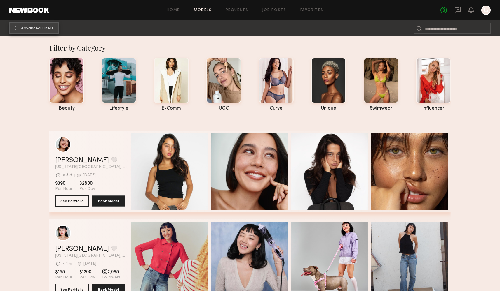
click at [22, 31] on button "Advanced Filters" at bounding box center [33, 28] width 49 height 12
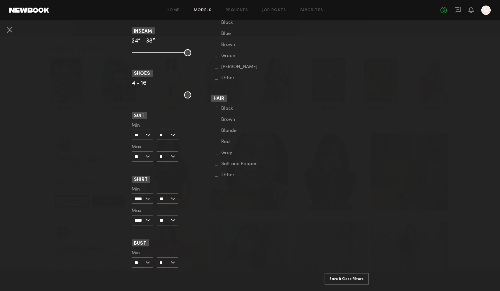
scroll to position [431, 0]
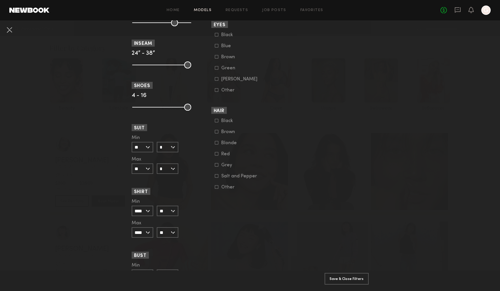
click at [216, 143] on icon at bounding box center [216, 142] width 3 height 3
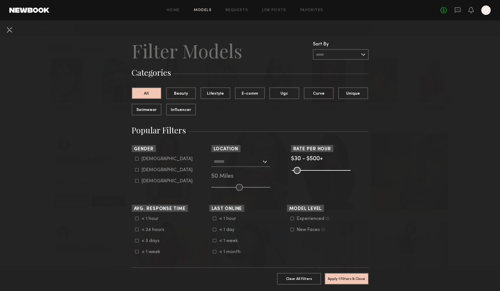
scroll to position [0, 0]
click at [256, 161] on input "text" at bounding box center [237, 162] width 48 height 10
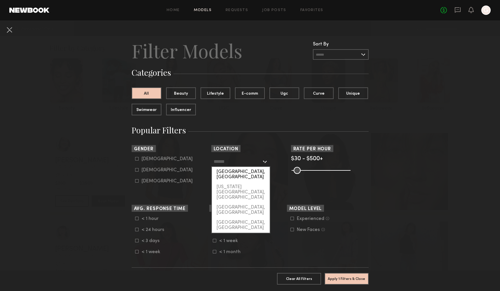
click at [241, 172] on div "[GEOGRAPHIC_DATA], [GEOGRAPHIC_DATA]" at bounding box center [241, 174] width 58 height 15
type input "**********"
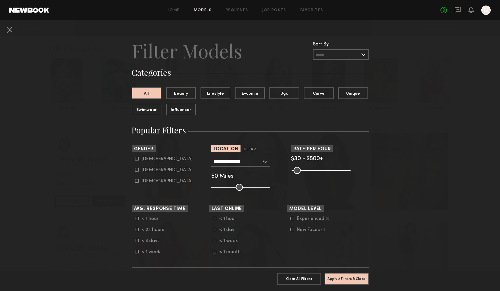
click at [136, 171] on icon at bounding box center [136, 169] width 3 height 3
type input "**"
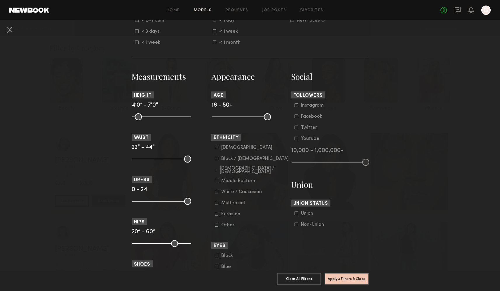
scroll to position [217, 0]
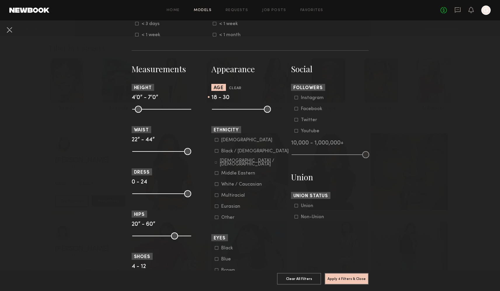
drag, startPoint x: 267, startPoint y: 108, endPoint x: 236, endPoint y: 109, distance: 31.5
type input "**"
click at [236, 109] on input "range" at bounding box center [241, 109] width 59 height 7
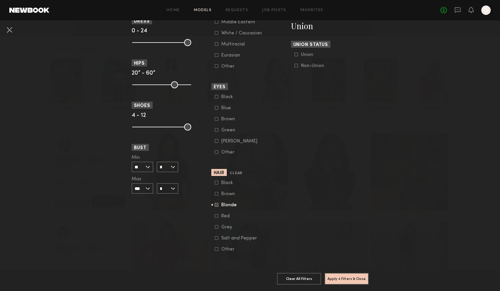
scroll to position [369, 0]
click at [342, 277] on button "Apply 4 Filters & Close" at bounding box center [346, 279] width 44 height 12
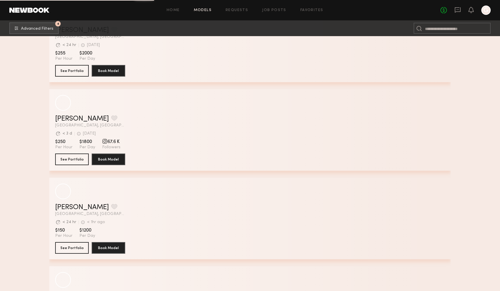
scroll to position [1643, 0]
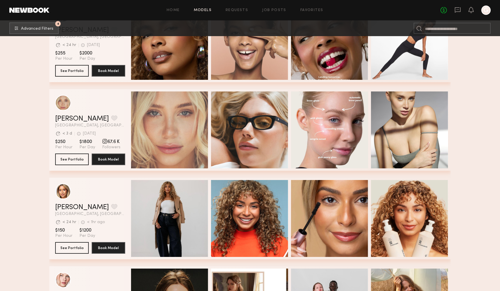
click at [162, 114] on div "Quick Preview" at bounding box center [169, 130] width 77 height 77
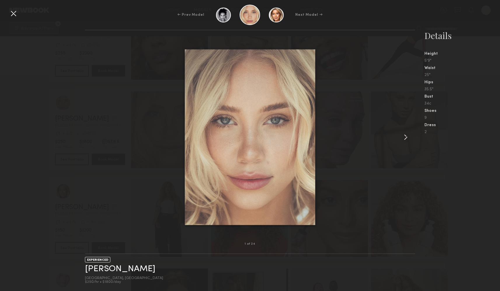
click at [405, 136] on common-icon at bounding box center [405, 137] width 9 height 9
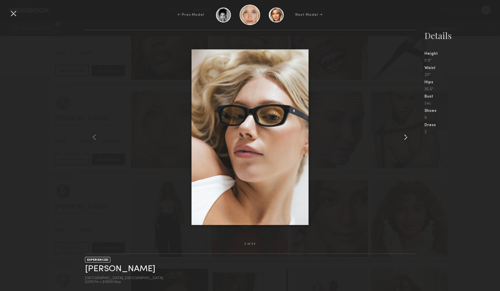
click at [405, 136] on common-icon at bounding box center [405, 137] width 9 height 9
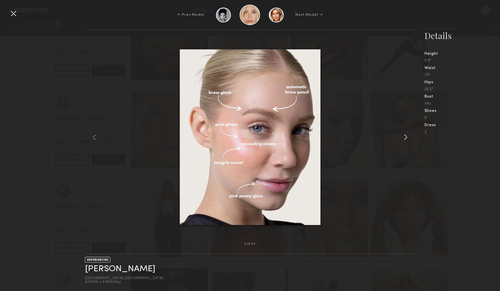
click at [405, 136] on common-icon at bounding box center [405, 137] width 9 height 9
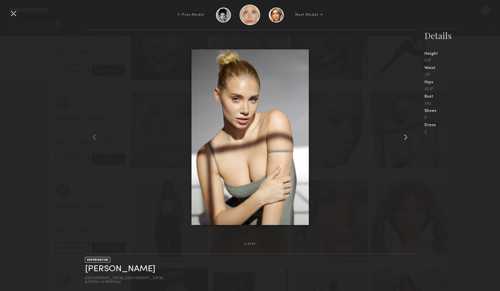
click at [405, 136] on common-icon at bounding box center [405, 137] width 9 height 9
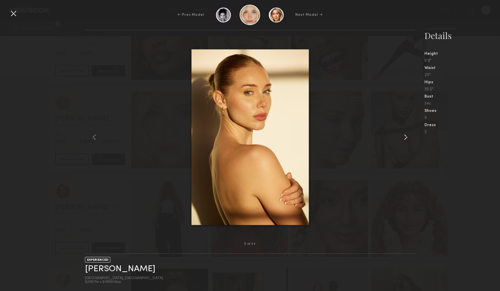
click at [405, 136] on common-icon at bounding box center [405, 137] width 9 height 9
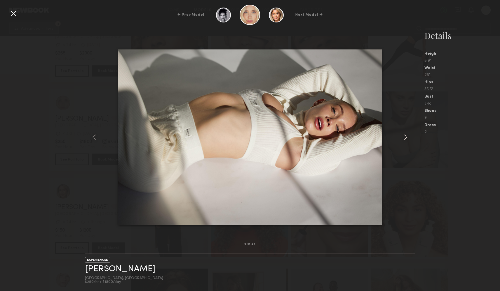
click at [405, 136] on common-icon at bounding box center [405, 137] width 9 height 9
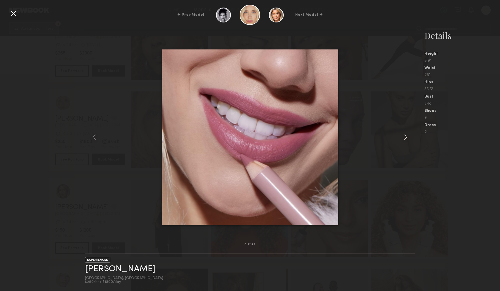
click at [405, 136] on common-icon at bounding box center [405, 137] width 9 height 9
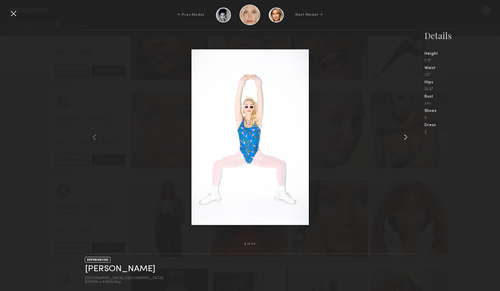
click at [405, 136] on common-icon at bounding box center [405, 137] width 9 height 9
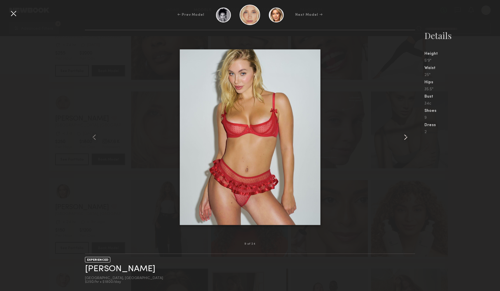
click at [405, 136] on common-icon at bounding box center [405, 137] width 9 height 9
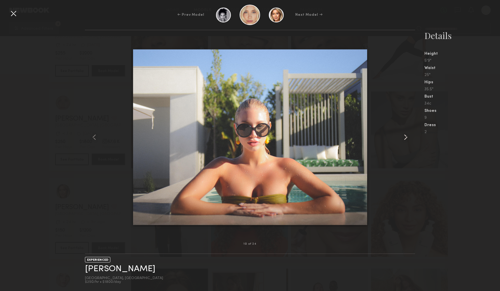
click at [405, 136] on common-icon at bounding box center [405, 137] width 9 height 9
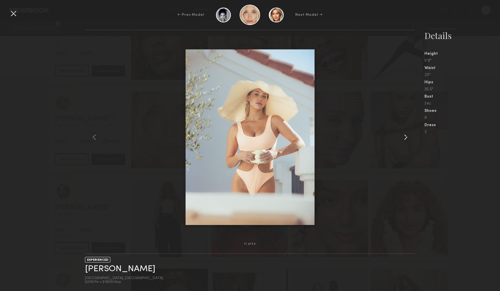
click at [405, 136] on common-icon at bounding box center [405, 137] width 9 height 9
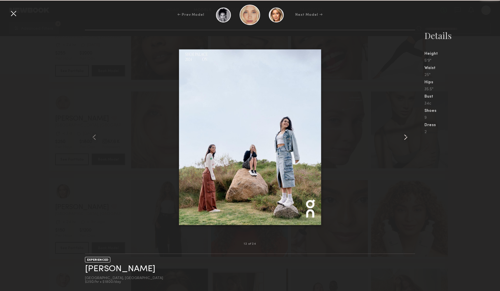
click at [405, 136] on common-icon at bounding box center [405, 137] width 9 height 9
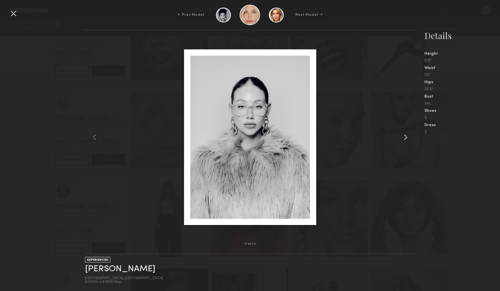
click at [405, 136] on common-icon at bounding box center [405, 137] width 9 height 9
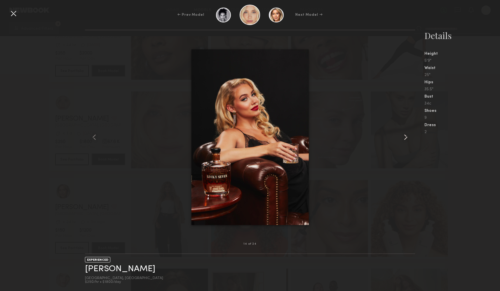
click at [405, 136] on common-icon at bounding box center [405, 137] width 9 height 9
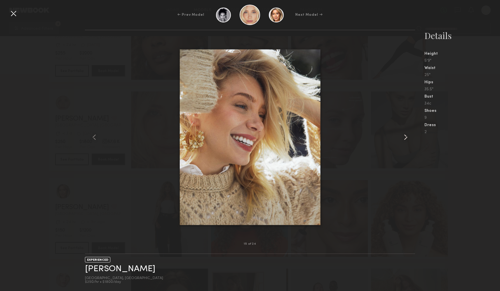
click at [405, 136] on common-icon at bounding box center [405, 137] width 9 height 9
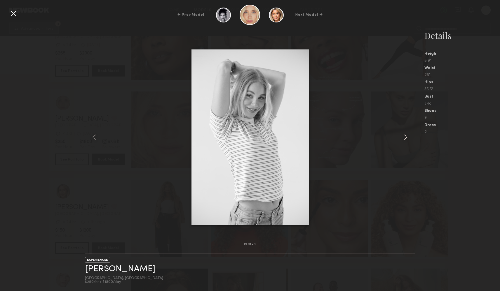
click at [405, 136] on common-icon at bounding box center [405, 137] width 9 height 9
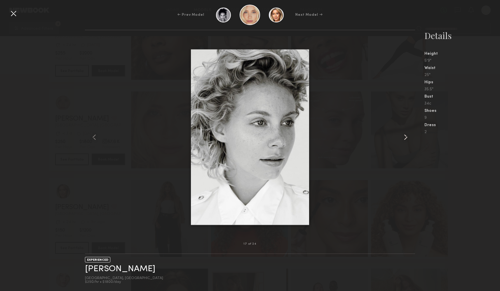
click at [405, 136] on common-icon at bounding box center [405, 137] width 9 height 9
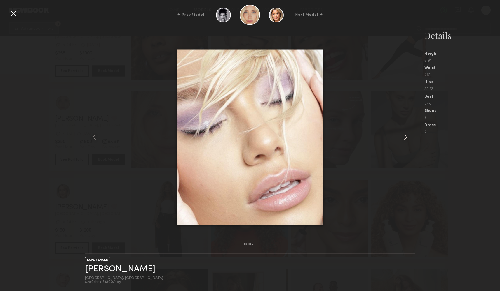
click at [405, 136] on common-icon at bounding box center [405, 137] width 9 height 9
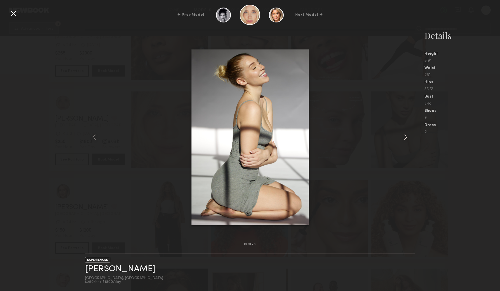
click at [405, 136] on common-icon at bounding box center [405, 137] width 9 height 9
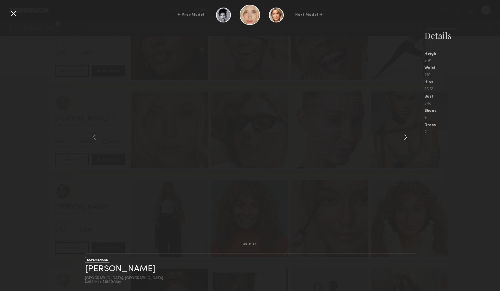
click at [405, 136] on common-icon at bounding box center [405, 137] width 9 height 9
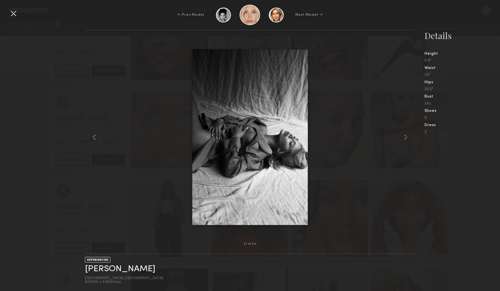
click at [13, 14] on div at bounding box center [13, 13] width 9 height 9
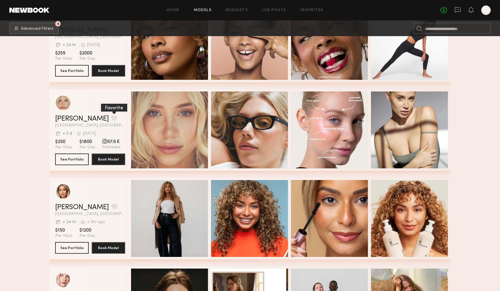
click at [111, 117] on button "grid" at bounding box center [114, 117] width 6 height 5
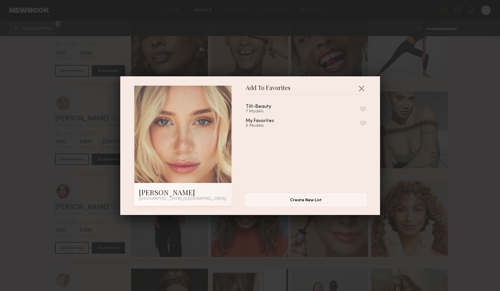
click at [360, 109] on button "button" at bounding box center [363, 108] width 6 height 5
click at [360, 89] on button "button" at bounding box center [360, 88] width 9 height 9
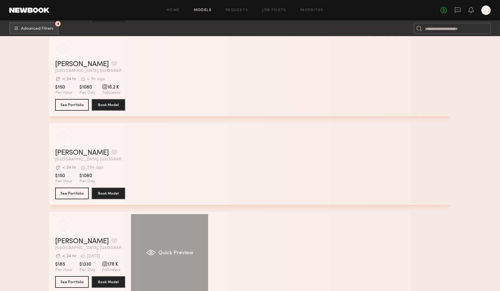
scroll to position [3648, 0]
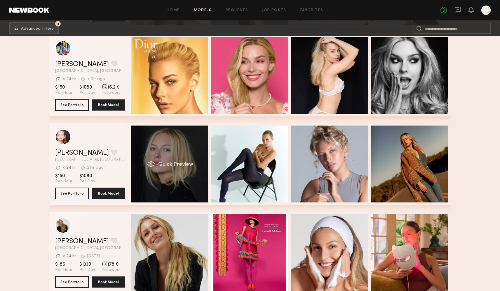
click at [190, 175] on div "Quick Preview" at bounding box center [169, 164] width 77 height 77
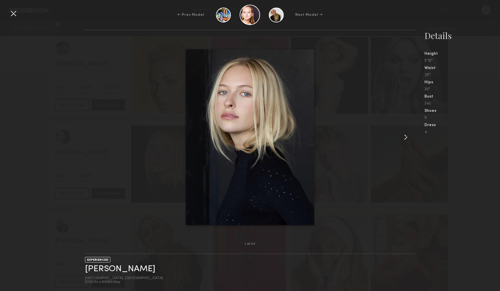
click at [405, 138] on common-icon at bounding box center [405, 137] width 9 height 9
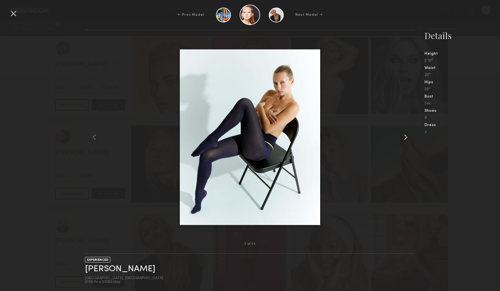
click at [405, 138] on common-icon at bounding box center [405, 137] width 9 height 9
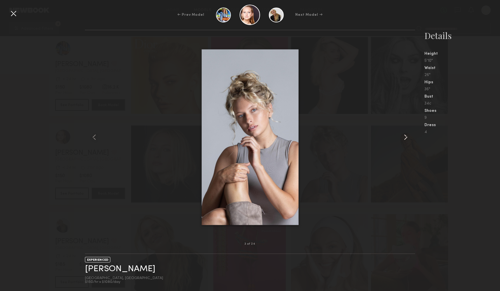
click at [405, 138] on common-icon at bounding box center [405, 137] width 9 height 9
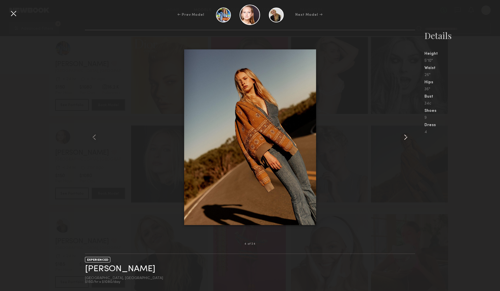
click at [405, 138] on common-icon at bounding box center [405, 137] width 9 height 9
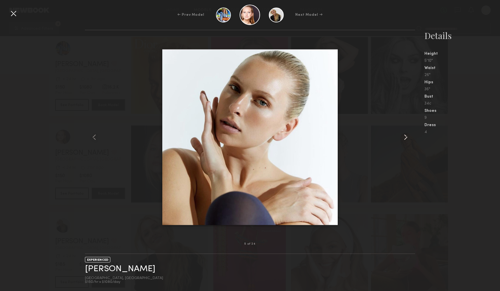
click at [405, 138] on common-icon at bounding box center [405, 137] width 9 height 9
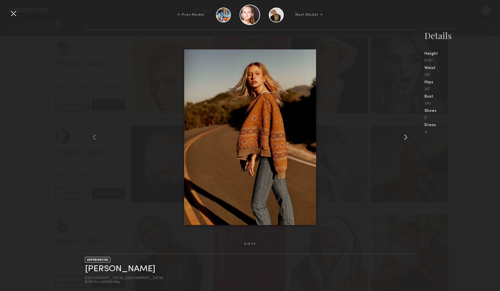
click at [405, 138] on common-icon at bounding box center [405, 137] width 9 height 9
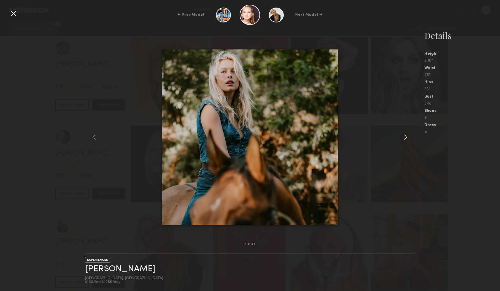
click at [405, 138] on common-icon at bounding box center [405, 137] width 9 height 9
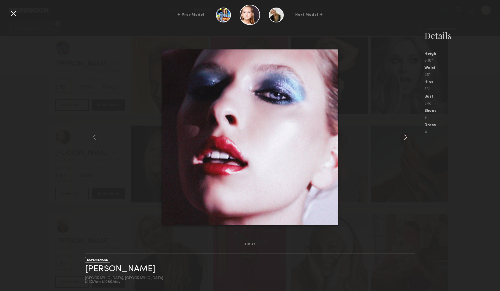
click at [405, 138] on common-icon at bounding box center [405, 137] width 9 height 9
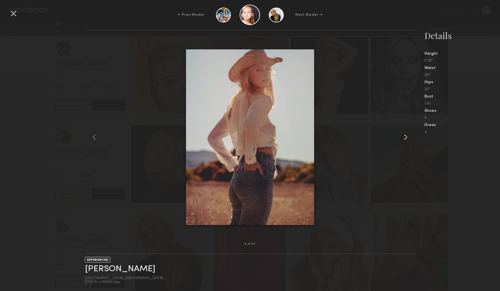
click at [405, 138] on common-icon at bounding box center [405, 137] width 9 height 9
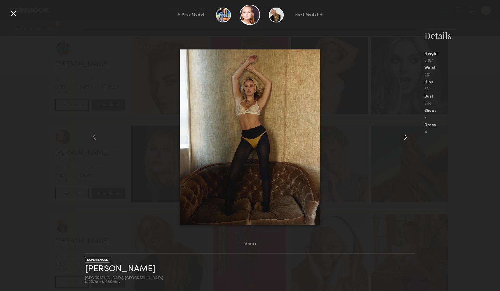
click at [405, 138] on common-icon at bounding box center [405, 137] width 9 height 9
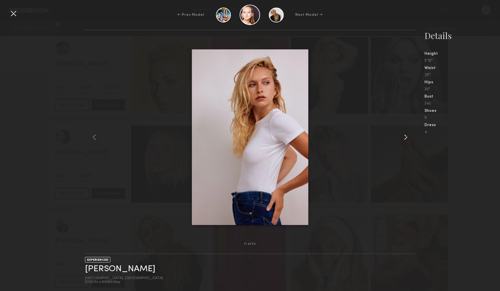
click at [405, 138] on common-icon at bounding box center [405, 137] width 9 height 9
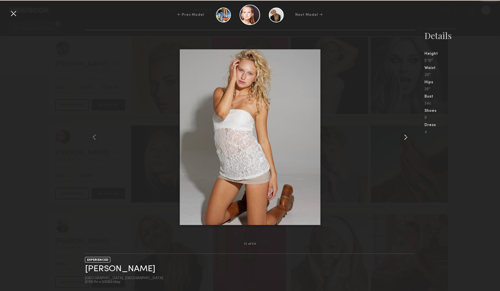
click at [405, 138] on common-icon at bounding box center [405, 137] width 9 height 9
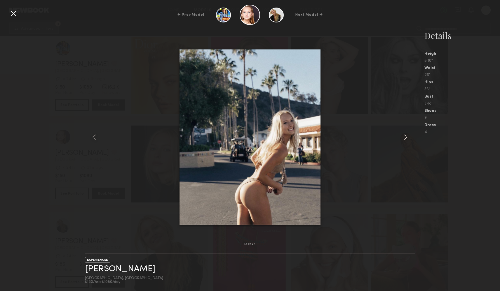
click at [405, 138] on common-icon at bounding box center [405, 137] width 9 height 9
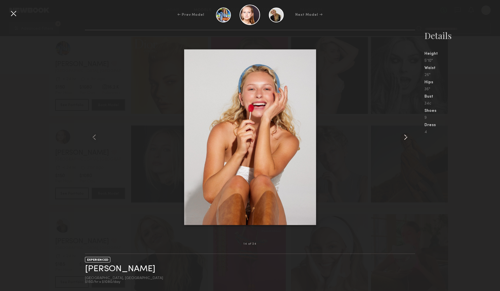
click at [405, 138] on common-icon at bounding box center [405, 137] width 9 height 9
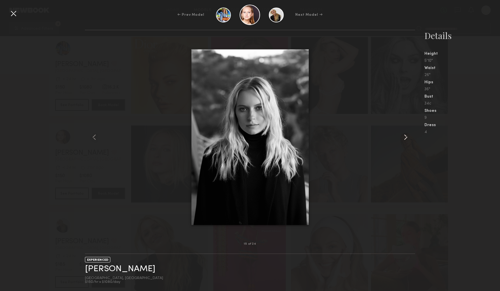
click at [405, 138] on common-icon at bounding box center [405, 137] width 9 height 9
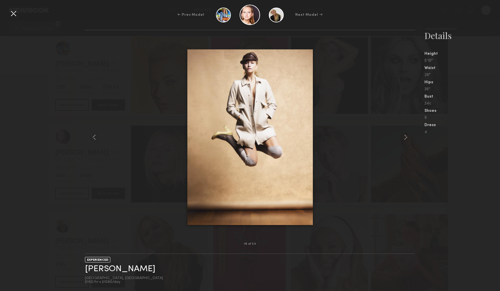
click at [8, 9] on div "← Prev Model Next Model →" at bounding box center [250, 15] width 500 height 20
click at [14, 13] on div at bounding box center [13, 13] width 9 height 9
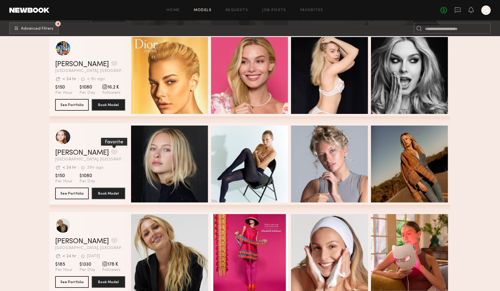
click at [111, 153] on button "grid" at bounding box center [114, 152] width 6 height 5
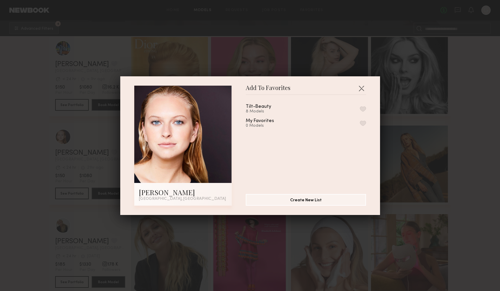
click at [363, 109] on button "button" at bounding box center [363, 108] width 6 height 5
click at [363, 86] on button "button" at bounding box center [360, 88] width 9 height 9
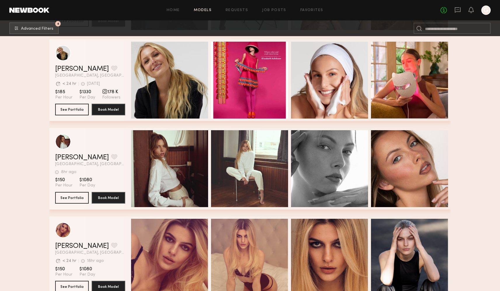
scroll to position [3848, 0]
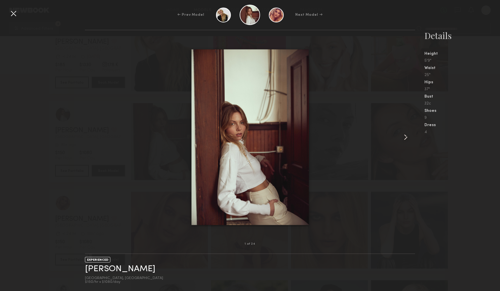
click at [405, 136] on common-icon at bounding box center [405, 137] width 9 height 9
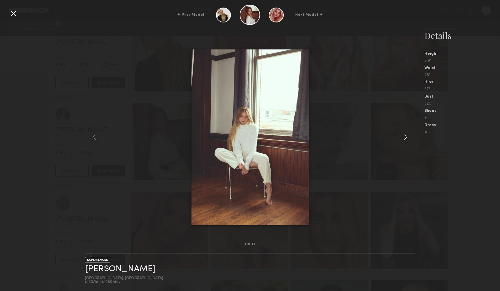
click at [405, 136] on common-icon at bounding box center [405, 137] width 9 height 9
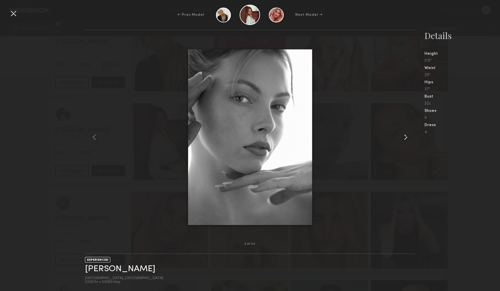
click at [405, 136] on common-icon at bounding box center [405, 137] width 9 height 9
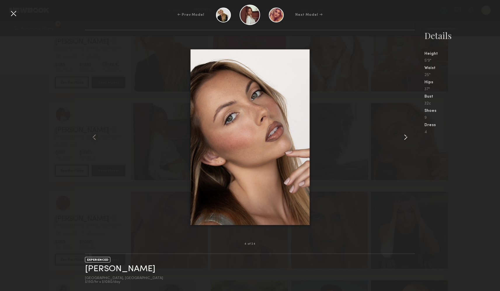
click at [405, 136] on common-icon at bounding box center [405, 137] width 9 height 9
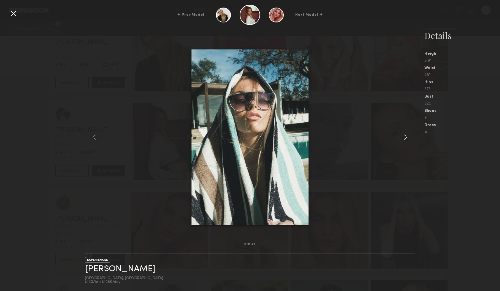
click at [405, 136] on common-icon at bounding box center [405, 137] width 9 height 9
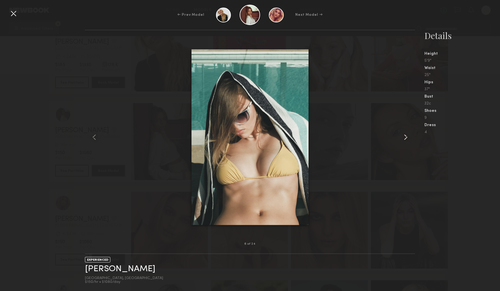
click at [405, 136] on common-icon at bounding box center [405, 137] width 9 height 9
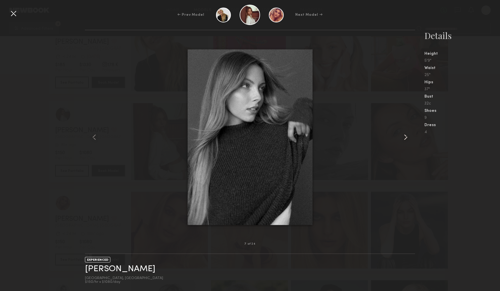
click at [405, 136] on common-icon at bounding box center [405, 137] width 9 height 9
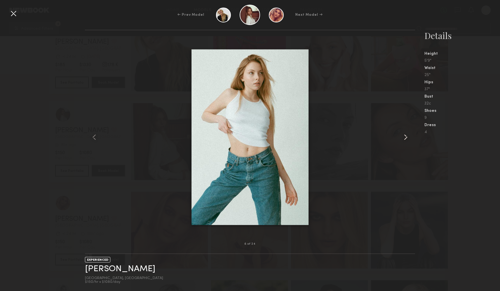
click at [405, 136] on common-icon at bounding box center [405, 137] width 9 height 9
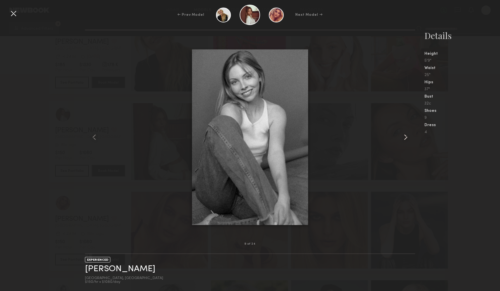
click at [405, 136] on common-icon at bounding box center [405, 137] width 9 height 9
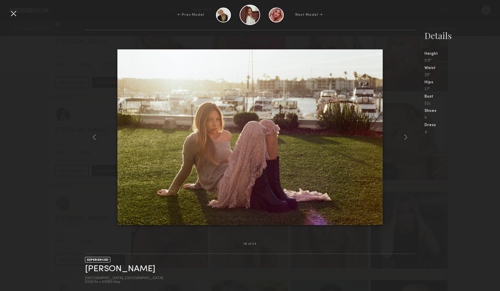
click at [17, 13] on div at bounding box center [13, 13] width 9 height 9
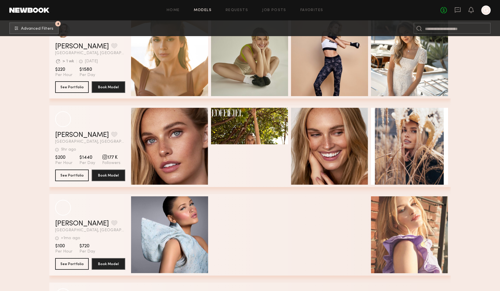
scroll to position [6148, 0]
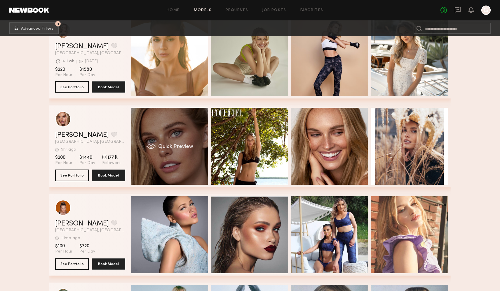
click at [166, 155] on div "Quick Preview" at bounding box center [169, 146] width 77 height 77
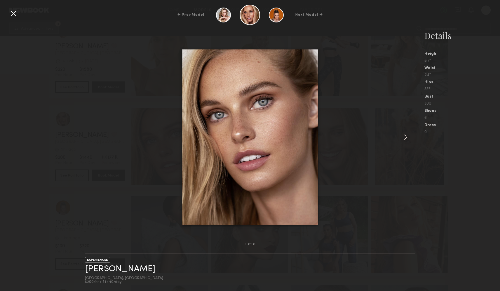
click at [404, 135] on common-icon at bounding box center [405, 137] width 9 height 9
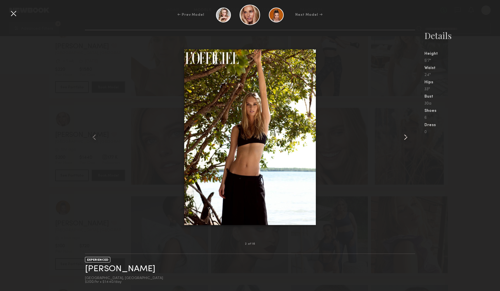
click at [404, 135] on common-icon at bounding box center [405, 137] width 9 height 9
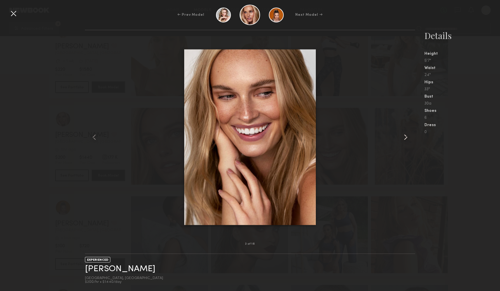
click at [404, 135] on common-icon at bounding box center [405, 137] width 9 height 9
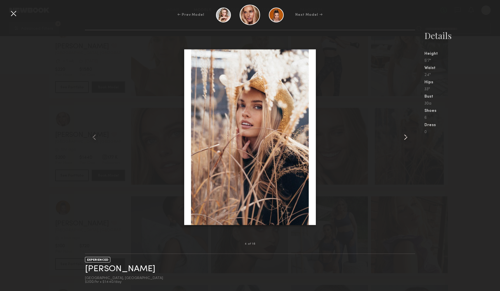
click at [404, 135] on common-icon at bounding box center [405, 137] width 9 height 9
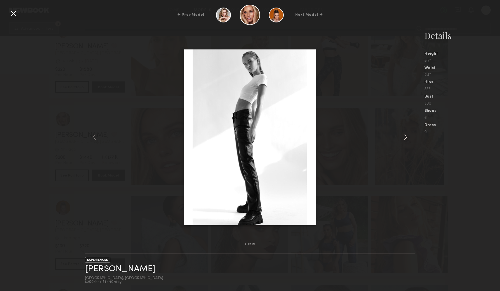
click at [404, 135] on common-icon at bounding box center [405, 137] width 9 height 9
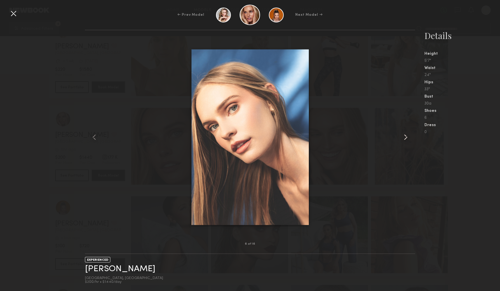
click at [404, 135] on common-icon at bounding box center [405, 137] width 9 height 9
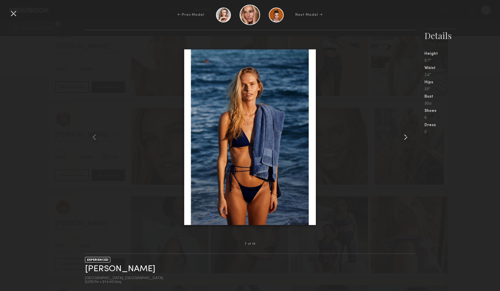
click at [404, 135] on common-icon at bounding box center [405, 137] width 9 height 9
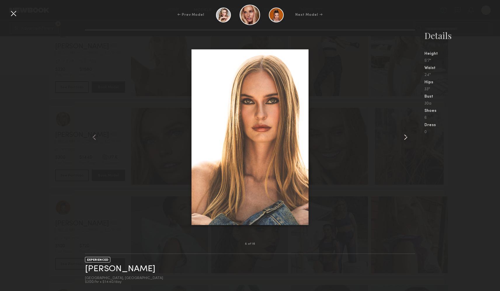
click at [404, 135] on common-icon at bounding box center [405, 137] width 9 height 9
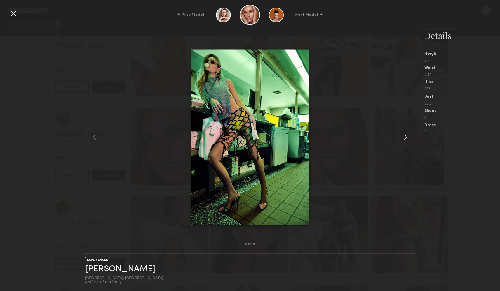
click at [404, 135] on common-icon at bounding box center [405, 137] width 9 height 9
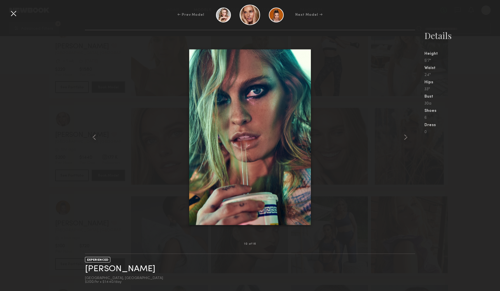
click at [12, 14] on div at bounding box center [13, 13] width 9 height 9
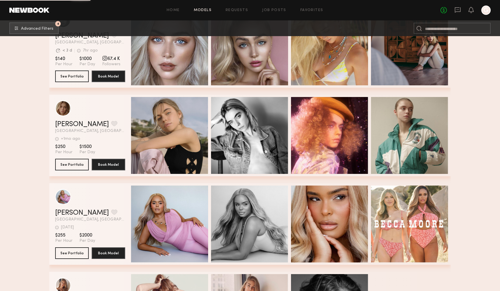
scroll to position [7245, 0]
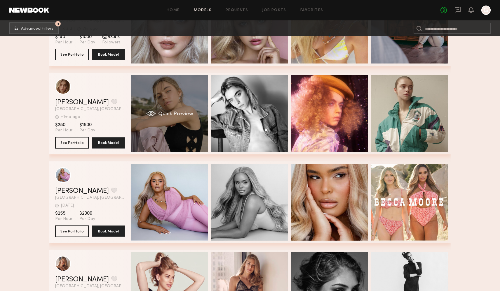
click at [160, 97] on div "Quick Preview" at bounding box center [169, 113] width 77 height 77
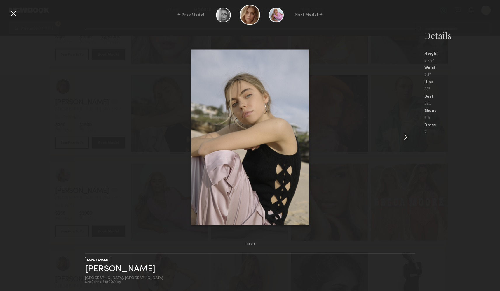
click at [406, 136] on common-icon at bounding box center [405, 137] width 9 height 9
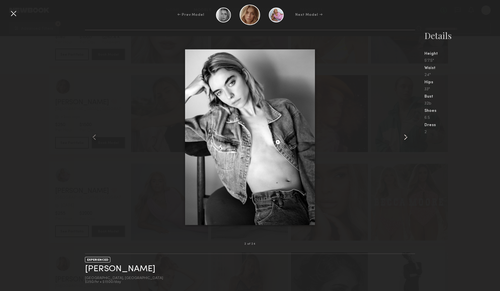
click at [406, 136] on common-icon at bounding box center [405, 137] width 9 height 9
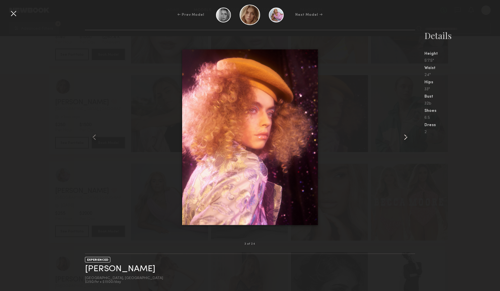
click at [406, 136] on common-icon at bounding box center [405, 137] width 9 height 9
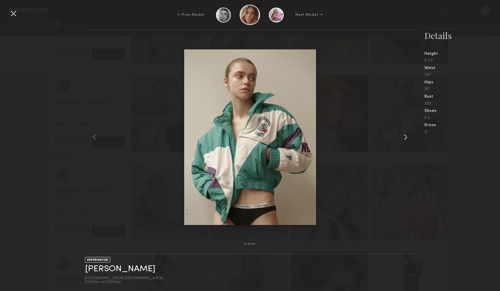
click at [406, 136] on common-icon at bounding box center [405, 137] width 9 height 9
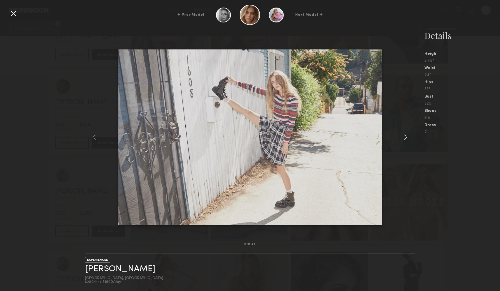
click at [406, 136] on common-icon at bounding box center [405, 137] width 9 height 9
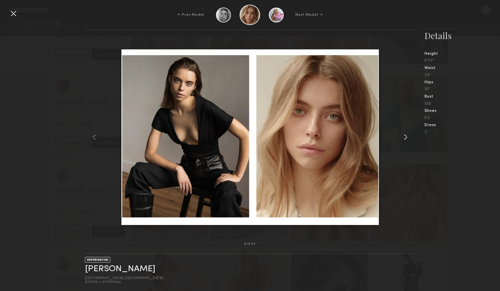
click at [406, 136] on common-icon at bounding box center [405, 137] width 9 height 9
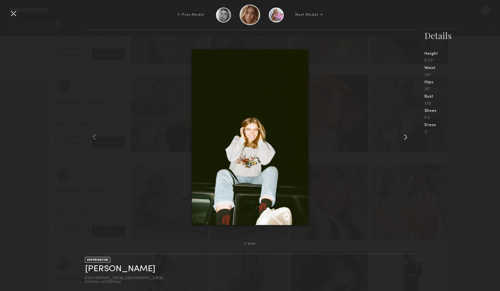
click at [406, 136] on common-icon at bounding box center [405, 137] width 9 height 9
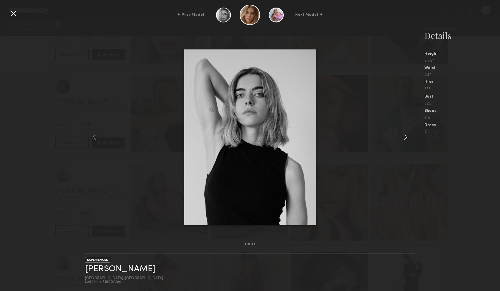
click at [406, 136] on common-icon at bounding box center [405, 137] width 9 height 9
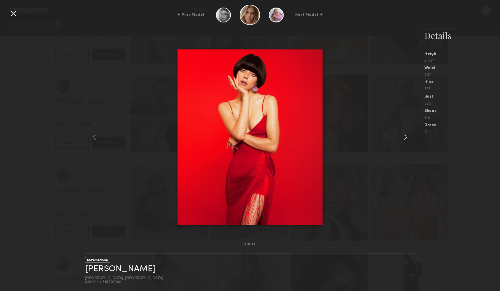
click at [406, 136] on common-icon at bounding box center [405, 137] width 9 height 9
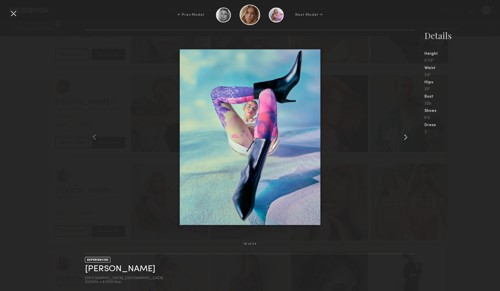
click at [406, 136] on common-icon at bounding box center [405, 137] width 9 height 9
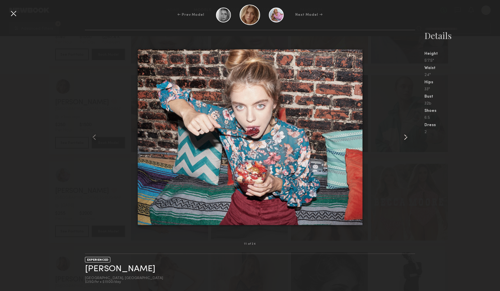
click at [406, 136] on common-icon at bounding box center [405, 137] width 9 height 9
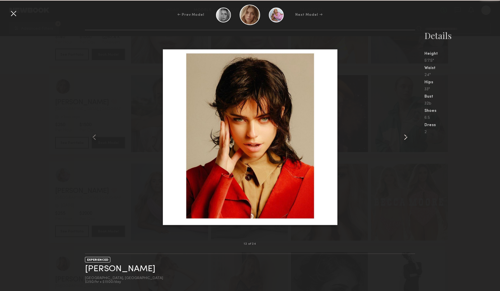
click at [406, 136] on common-icon at bounding box center [405, 137] width 9 height 9
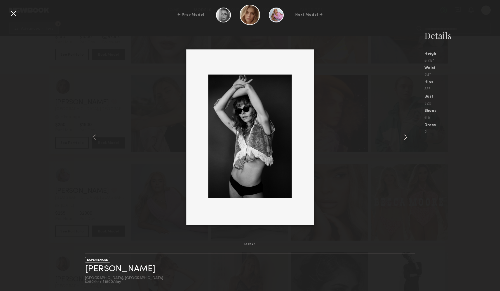
click at [406, 136] on common-icon at bounding box center [405, 137] width 9 height 9
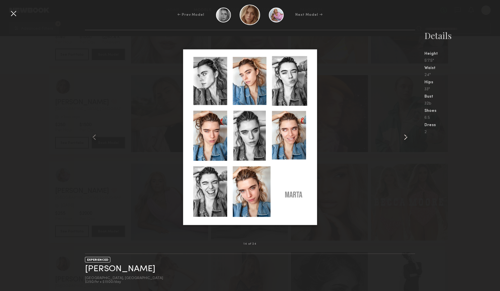
click at [406, 136] on common-icon at bounding box center [405, 137] width 9 height 9
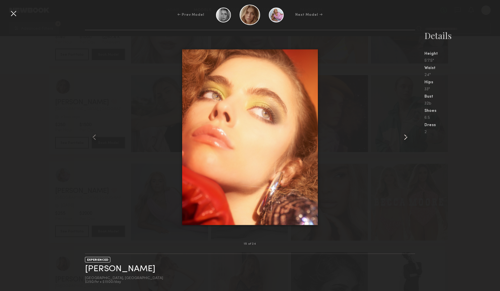
click at [406, 136] on common-icon at bounding box center [405, 137] width 9 height 9
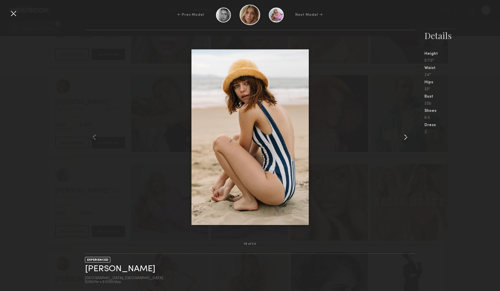
click at [406, 136] on common-icon at bounding box center [405, 137] width 9 height 9
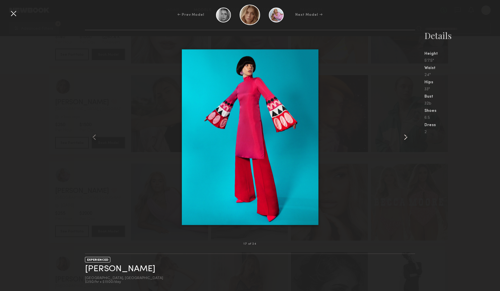
click at [406, 136] on common-icon at bounding box center [405, 137] width 9 height 9
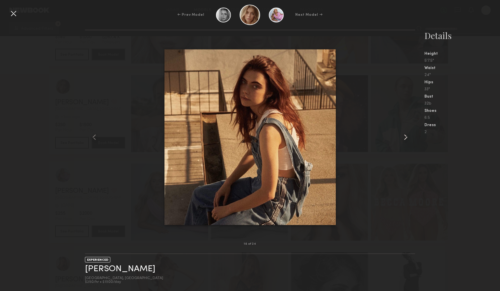
click at [406, 136] on common-icon at bounding box center [405, 137] width 9 height 9
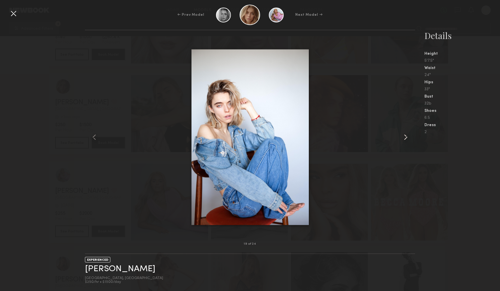
click at [406, 136] on common-icon at bounding box center [405, 137] width 9 height 9
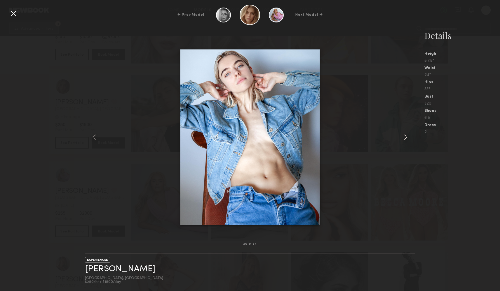
click at [406, 136] on common-icon at bounding box center [405, 137] width 9 height 9
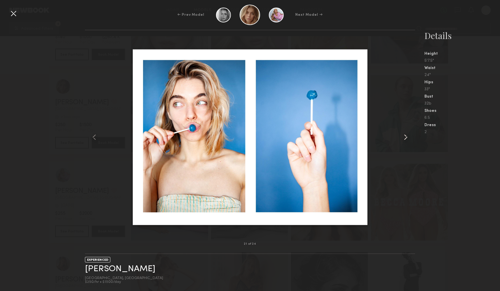
click at [406, 136] on common-icon at bounding box center [405, 137] width 9 height 9
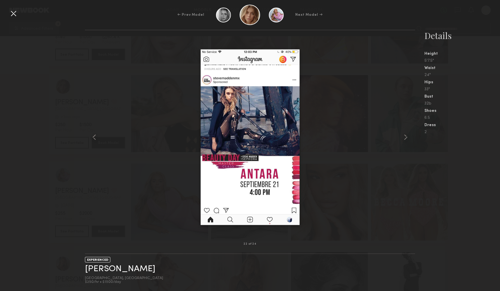
click at [14, 13] on div at bounding box center [13, 13] width 9 height 9
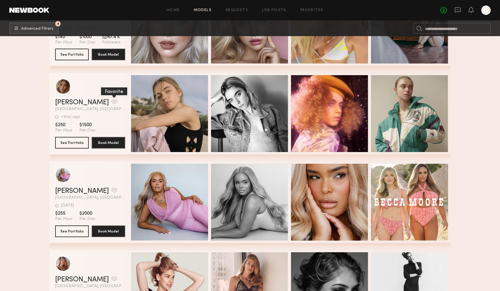
click at [111, 102] on button "grid" at bounding box center [114, 101] width 6 height 5
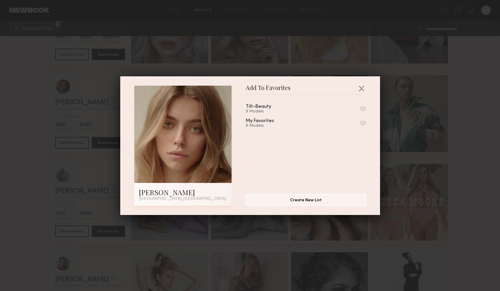
click at [364, 110] on button "button" at bounding box center [363, 108] width 6 height 5
click at [361, 90] on button "button" at bounding box center [360, 88] width 9 height 9
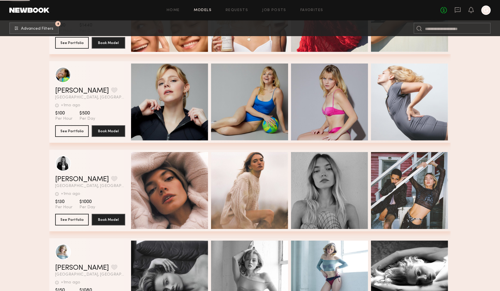
scroll to position [12489, 0]
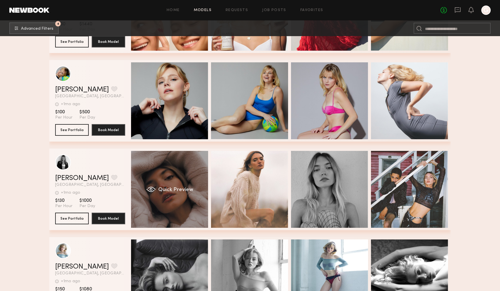
click at [183, 182] on div "Quick Preview" at bounding box center [169, 189] width 77 height 77
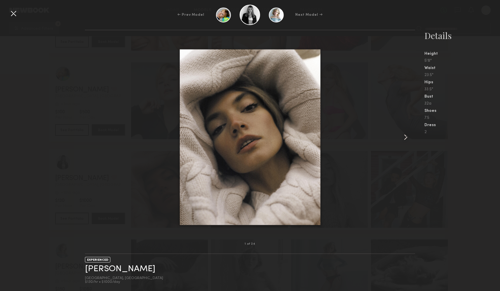
click at [405, 138] on common-icon at bounding box center [405, 137] width 9 height 9
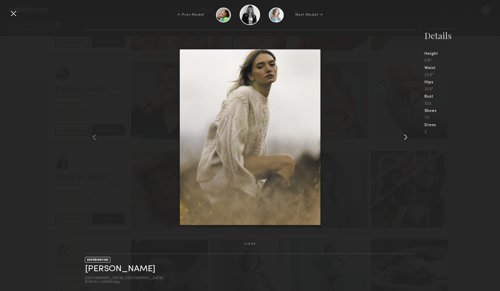
click at [405, 138] on common-icon at bounding box center [405, 137] width 9 height 9
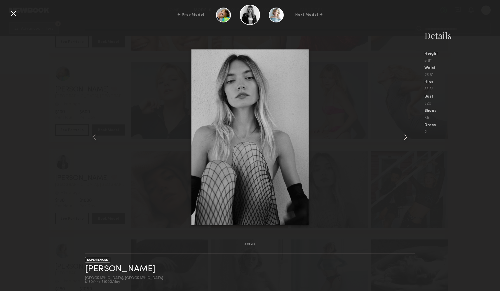
click at [405, 138] on common-icon at bounding box center [405, 137] width 9 height 9
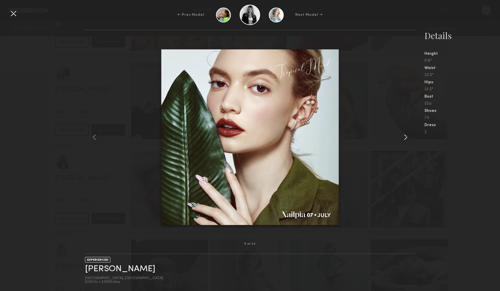
click at [405, 138] on common-icon at bounding box center [405, 137] width 9 height 9
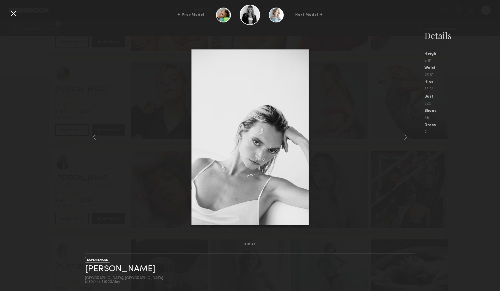
click at [15, 14] on div at bounding box center [13, 13] width 9 height 9
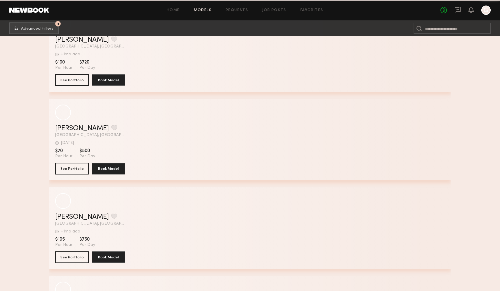
scroll to position [19010, 0]
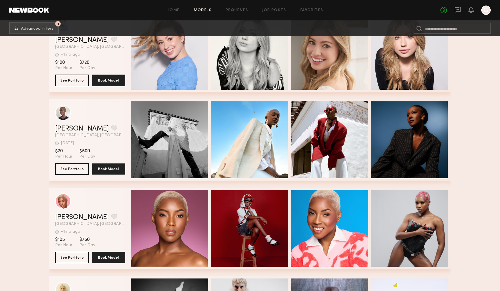
click at [485, 8] on div at bounding box center [485, 10] width 9 height 9
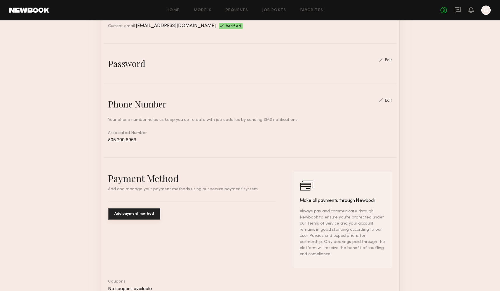
scroll to position [181, 0]
click at [121, 213] on button "Add payment method" at bounding box center [134, 214] width 52 height 12
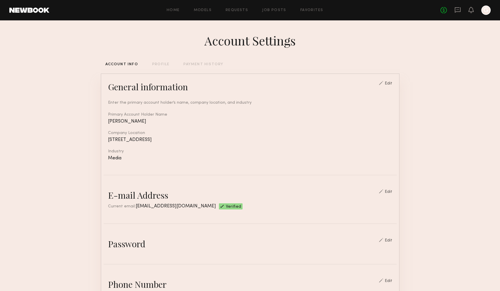
scroll to position [19, 0]
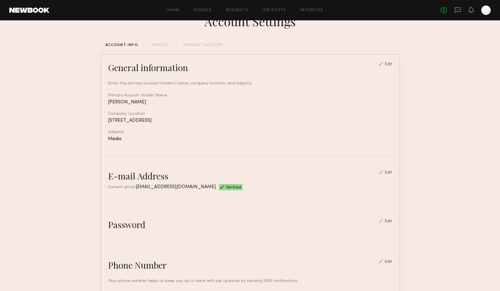
click at [160, 43] on div "PROFILE" at bounding box center [160, 45] width 17 height 4
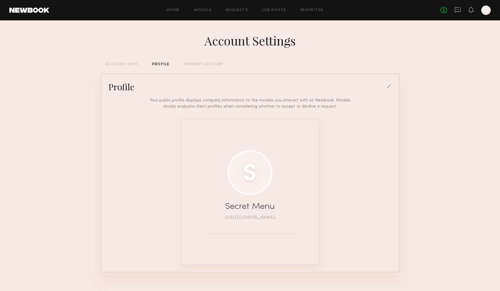
click at [191, 65] on div "PAYMENT HISTORY" at bounding box center [203, 65] width 40 height 4
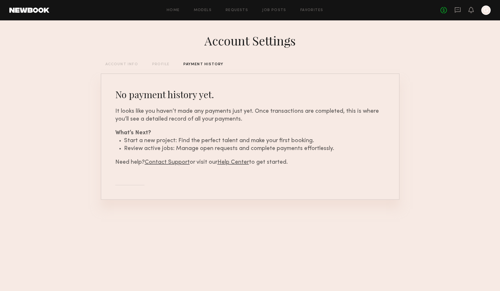
click at [114, 65] on div "ACCOUNT INFO" at bounding box center [121, 65] width 33 height 4
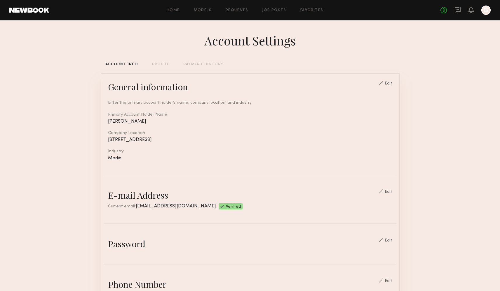
click at [486, 12] on div at bounding box center [485, 10] width 9 height 9
click at [458, 9] on icon at bounding box center [457, 9] width 2 height 1
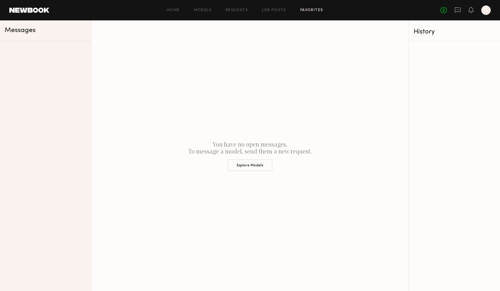
click at [309, 10] on link "Favorites" at bounding box center [311, 10] width 23 height 4
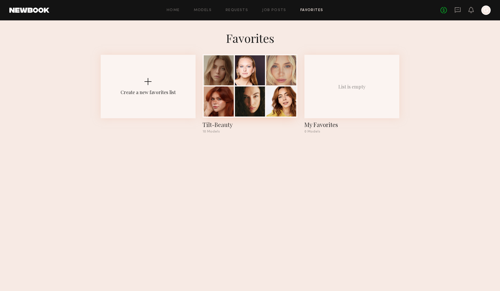
click at [265, 80] on div at bounding box center [250, 70] width 30 height 30
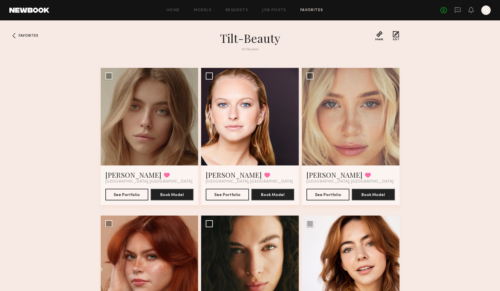
click at [395, 34] on button "Edit" at bounding box center [396, 36] width 6 height 10
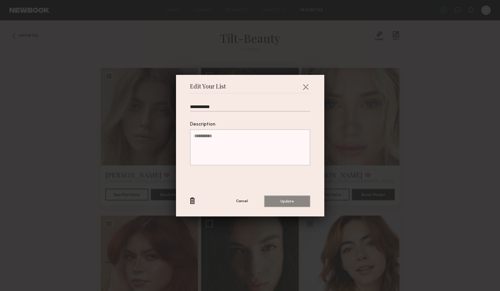
click at [238, 201] on button "Cancel" at bounding box center [241, 201] width 35 height 12
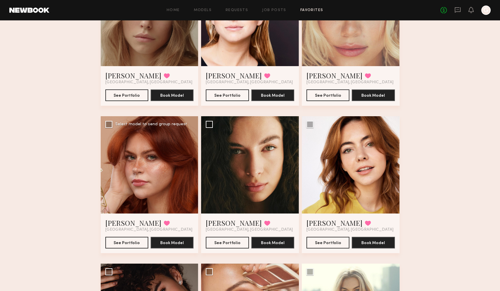
scroll to position [101, 0]
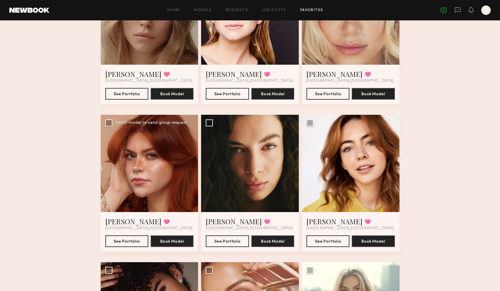
click at [169, 161] on div at bounding box center [150, 164] width 98 height 98
click at [164, 223] on button at bounding box center [167, 221] width 6 height 5
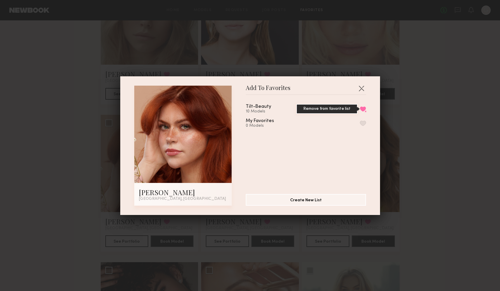
click at [364, 108] on button "Remove from favorite list" at bounding box center [363, 108] width 6 height 5
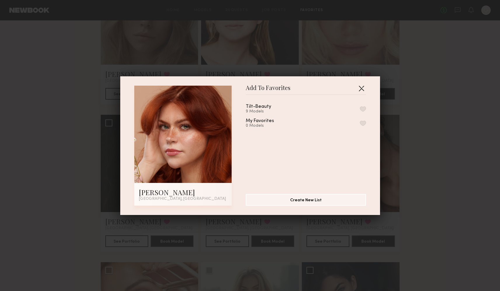
click at [362, 88] on button "button" at bounding box center [360, 88] width 9 height 9
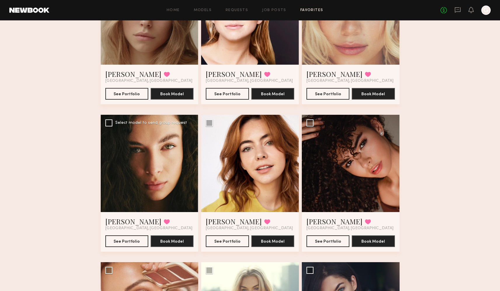
click at [157, 181] on div at bounding box center [150, 164] width 98 height 98
click at [155, 161] on div at bounding box center [150, 164] width 98 height 98
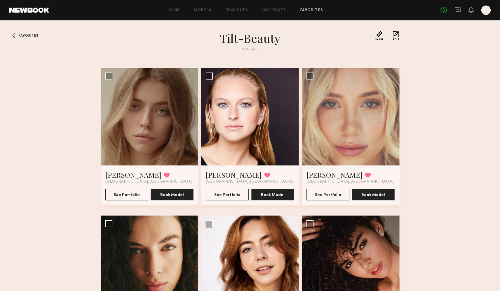
scroll to position [0, 0]
click at [379, 35] on button "Share" at bounding box center [379, 36] width 8 height 10
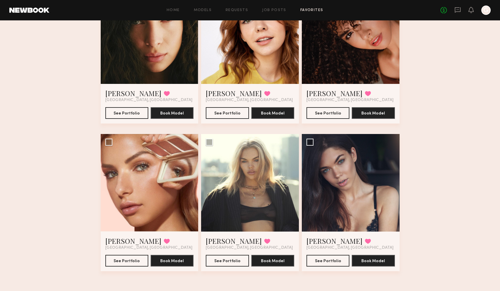
scroll to position [229, 0]
click at [230, 260] on button "See Portfolio" at bounding box center [227, 261] width 43 height 12
click at [168, 197] on div at bounding box center [150, 183] width 98 height 98
click at [125, 262] on button "See Portfolio" at bounding box center [126, 261] width 43 height 12
click at [323, 261] on button "See Portfolio" at bounding box center [327, 261] width 43 height 12
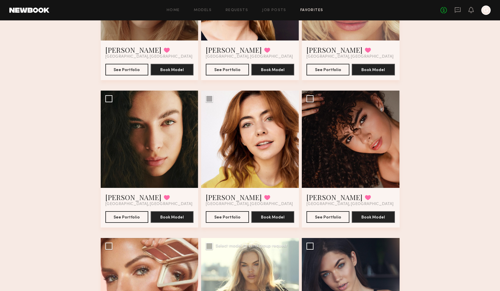
scroll to position [124, 0]
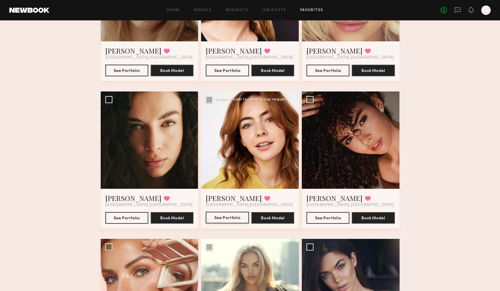
click at [218, 220] on button "See Portfolio" at bounding box center [227, 218] width 43 height 12
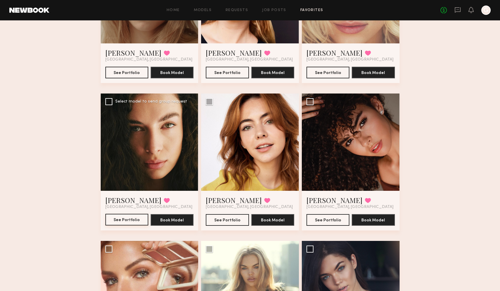
scroll to position [148, 0]
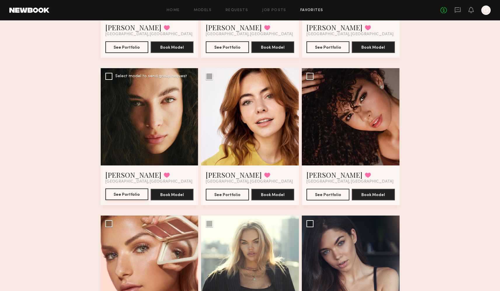
click at [125, 196] on button "See Portfolio" at bounding box center [126, 195] width 43 height 12
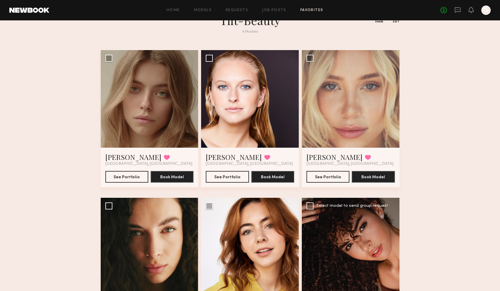
scroll to position [13, 0]
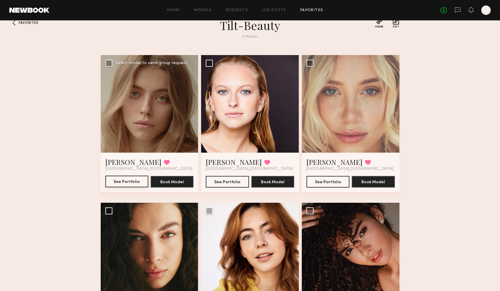
click at [125, 181] on button "See Portfolio" at bounding box center [126, 182] width 43 height 12
click at [263, 127] on div at bounding box center [250, 104] width 98 height 98
click at [234, 178] on button "See Portfolio" at bounding box center [227, 182] width 43 height 12
click at [312, 180] on button "See Portfolio" at bounding box center [327, 182] width 43 height 12
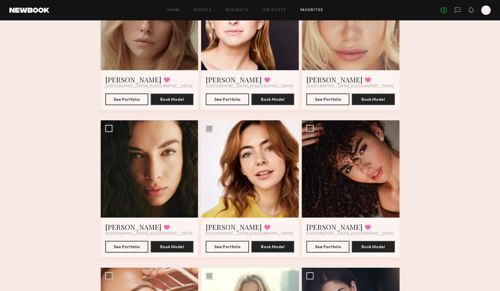
scroll to position [165, 0]
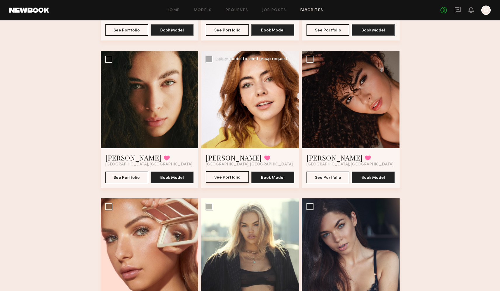
click at [224, 179] on button "See Portfolio" at bounding box center [227, 177] width 43 height 12
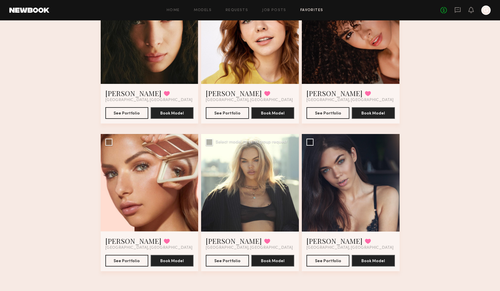
scroll to position [229, 0]
click at [220, 262] on button "See Portfolio" at bounding box center [227, 261] width 43 height 12
click at [124, 260] on button "See Portfolio" at bounding box center [126, 261] width 43 height 12
click at [325, 262] on button "See Portfolio" at bounding box center [327, 261] width 43 height 12
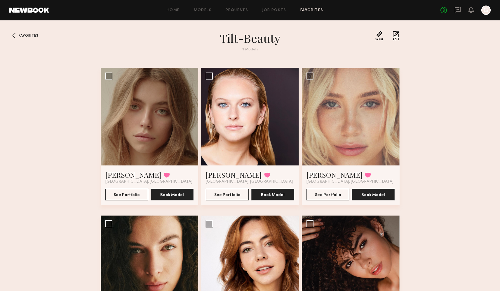
scroll to position [0, 0]
